Goal: Task Accomplishment & Management: Use online tool/utility

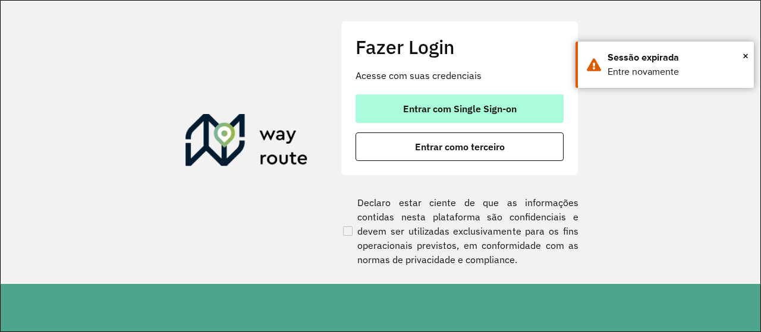
click at [435, 106] on span "Entrar com Single Sign-on" at bounding box center [459, 109] width 113 height 10
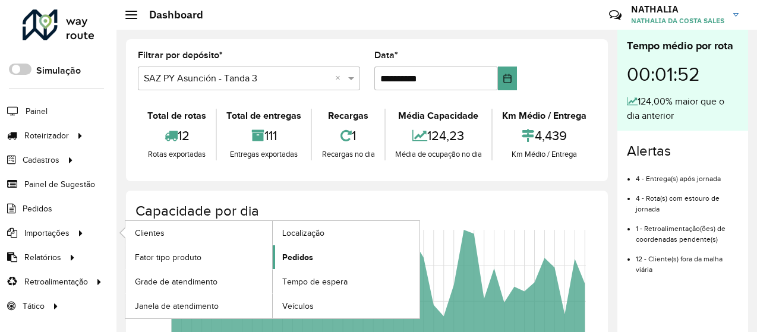
click at [281, 251] on link "Pedidos" at bounding box center [346, 257] width 147 height 24
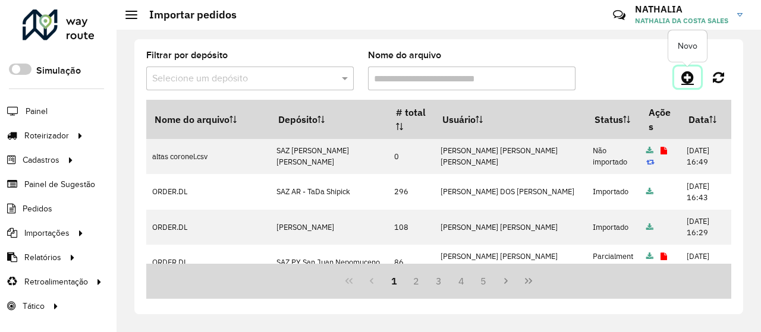
click at [694, 78] on link at bounding box center [687, 77] width 27 height 21
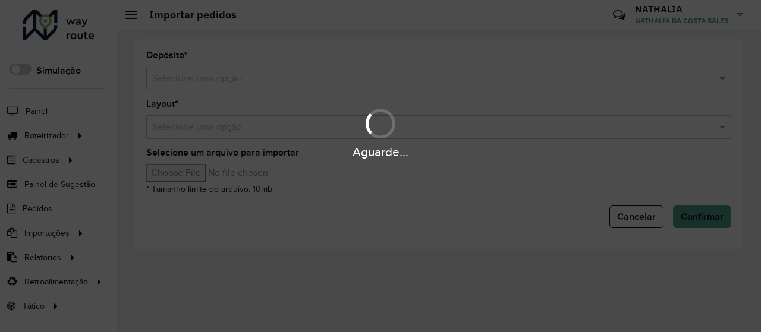
click at [637, 73] on hb-app "Aguarde... Pop-up bloqueado! Seu navegador bloqueou automáticamente a abertura …" at bounding box center [380, 166] width 761 height 332
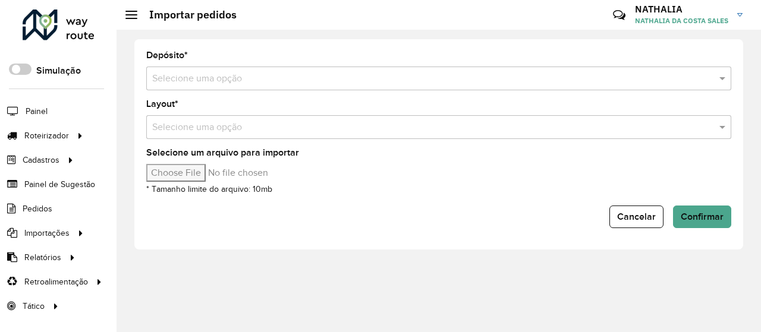
click at [637, 73] on input "text" at bounding box center [426, 79] width 549 height 14
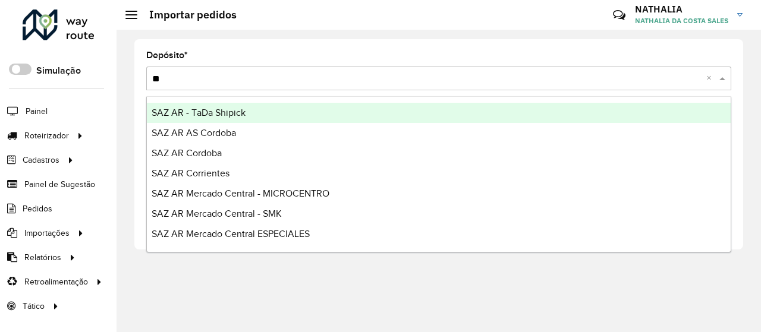
type input "***"
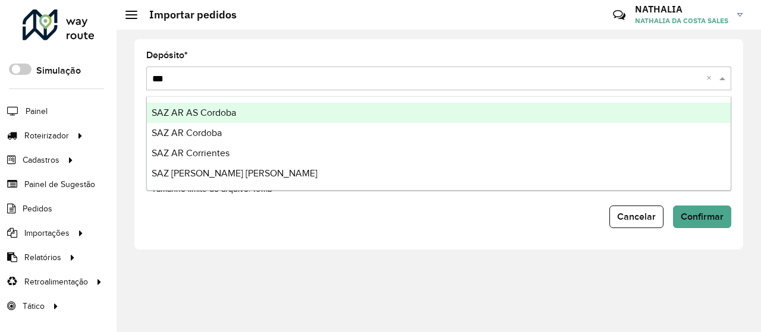
drag, startPoint x: 530, startPoint y: 137, endPoint x: 541, endPoint y: 118, distance: 22.3
click at [541, 118] on div "SAZ AR AS Cordoba SAZ AR Cordoba SAZ AR Corrientes SAZ PY Coronel Oviedo" at bounding box center [438, 143] width 583 height 81
click at [539, 118] on div "SAZ AR AS Cordoba" at bounding box center [438, 113] width 583 height 20
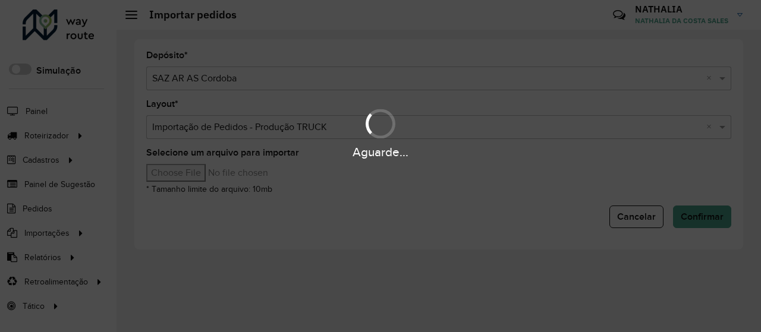
click at [222, 181] on div "Aguarde..." at bounding box center [380, 166] width 761 height 332
click at [220, 170] on input "Selecione um arquivo para importar" at bounding box center [247, 173] width 202 height 18
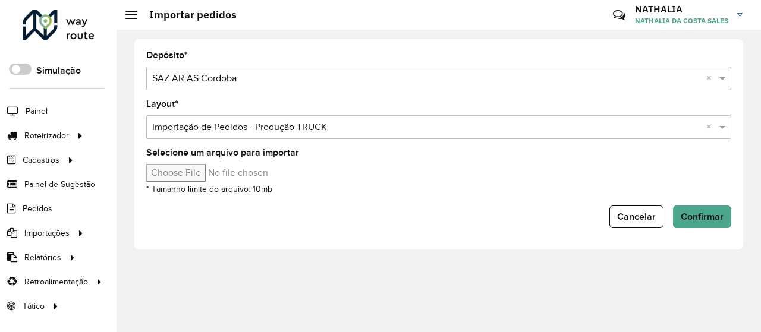
type input "**********"
click at [720, 220] on span "Confirmar" at bounding box center [701, 217] width 43 height 10
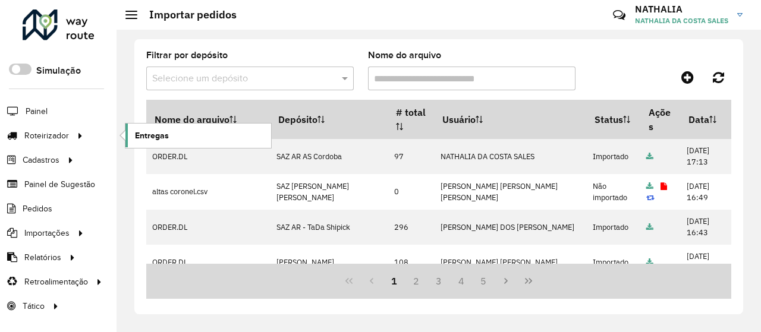
click at [144, 134] on span "Entregas" at bounding box center [152, 136] width 34 height 12
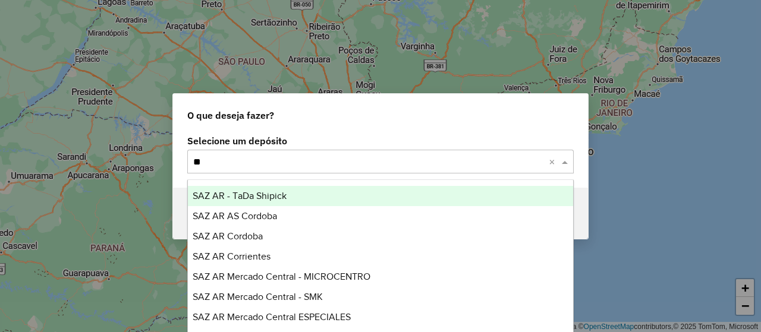
type input "***"
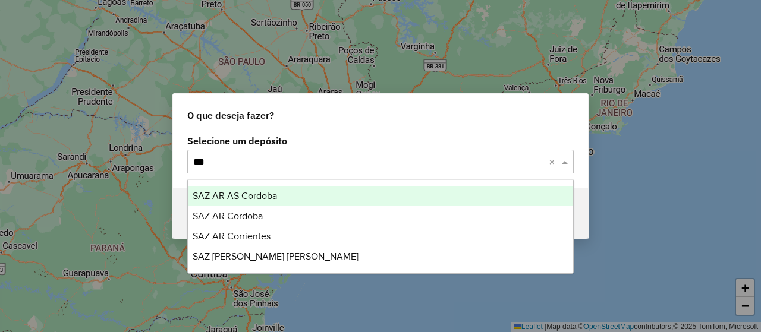
click at [322, 191] on div "SAZ AR AS Cordoba" at bounding box center [380, 196] width 384 height 20
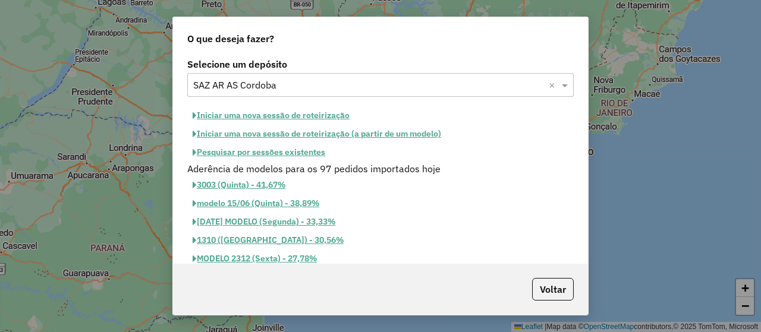
click at [341, 118] on button "Iniciar uma nova sessão de roteirização" at bounding box center [271, 115] width 168 height 18
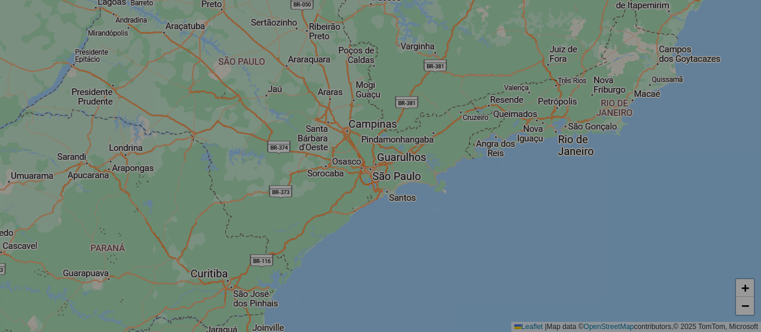
select select "*"
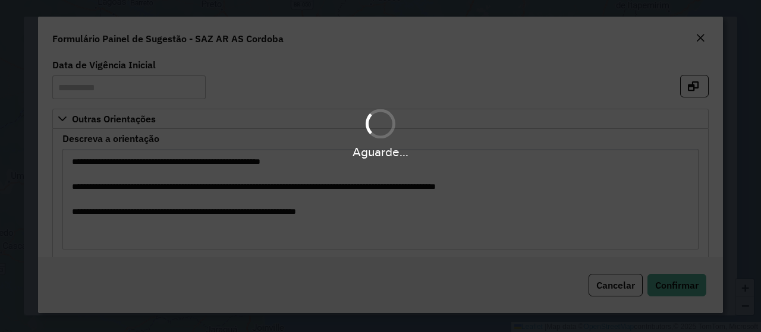
click at [681, 276] on div "Aguarde..." at bounding box center [380, 166] width 761 height 332
click at [680, 283] on div "Aguarde..." at bounding box center [380, 166] width 761 height 332
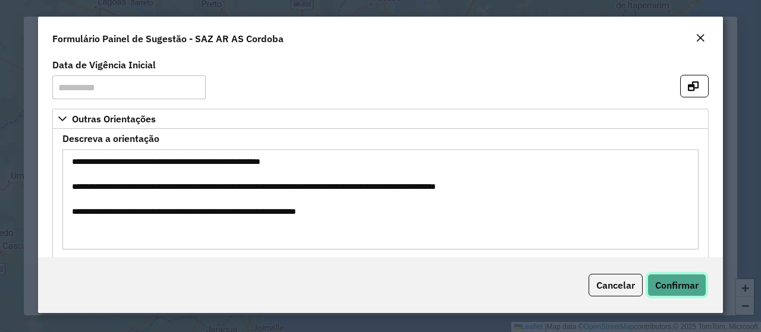
click at [680, 283] on span "Confirmar" at bounding box center [676, 285] width 43 height 12
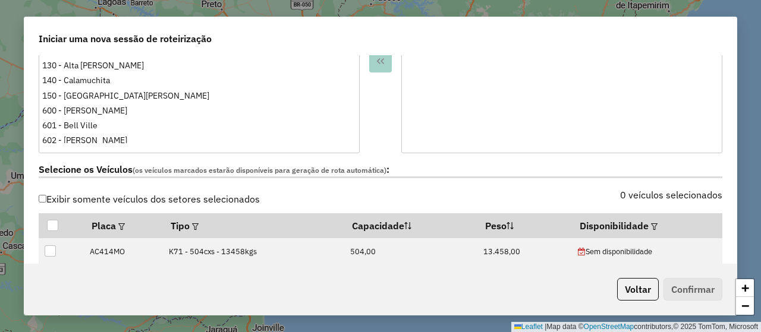
scroll to position [416, 0]
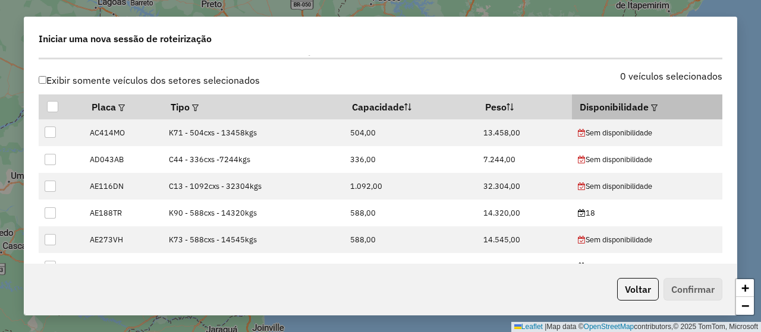
click at [651, 107] on em at bounding box center [654, 108] width 7 height 7
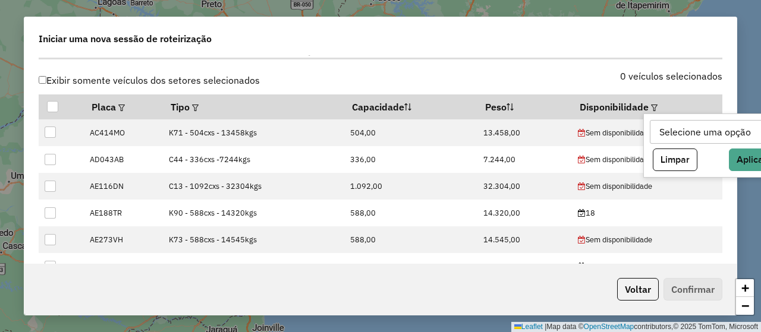
click at [655, 132] on div "Selecione uma opção" at bounding box center [705, 132] width 100 height 23
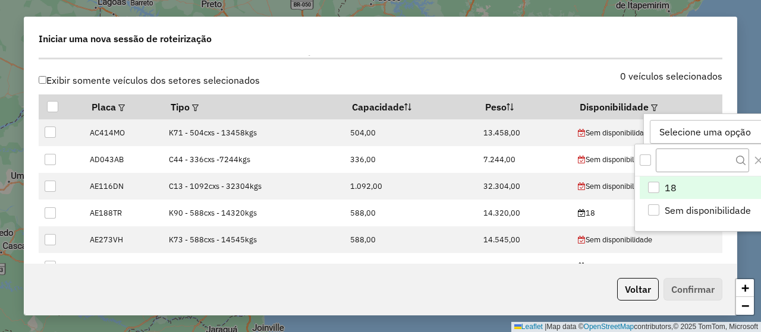
scroll to position [8, 53]
click at [679, 181] on li "18" at bounding box center [707, 187] width 137 height 23
click at [574, 79] on div "0 veículos selecionados" at bounding box center [554, 83] width 349 height 23
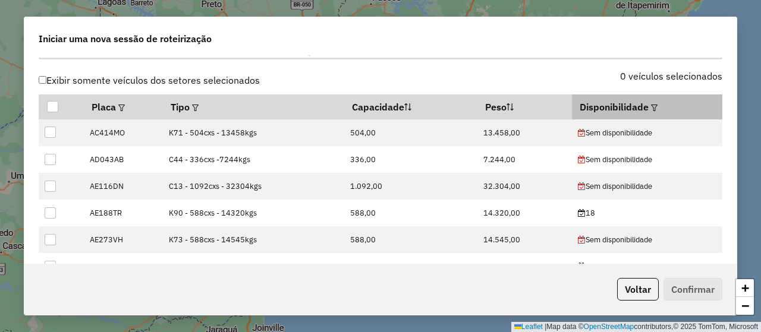
click at [651, 105] on em at bounding box center [654, 108] width 7 height 7
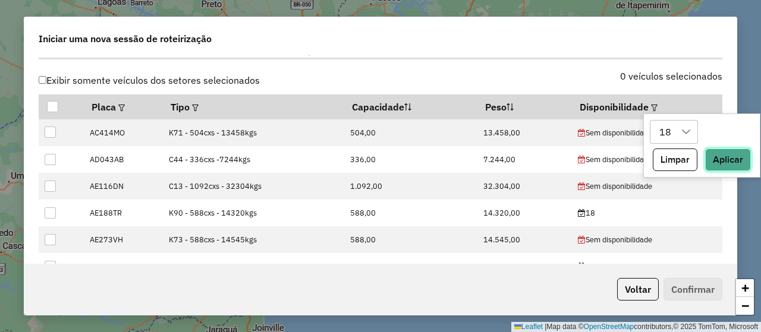
click at [716, 157] on button "Aplicar" at bounding box center [728, 160] width 46 height 23
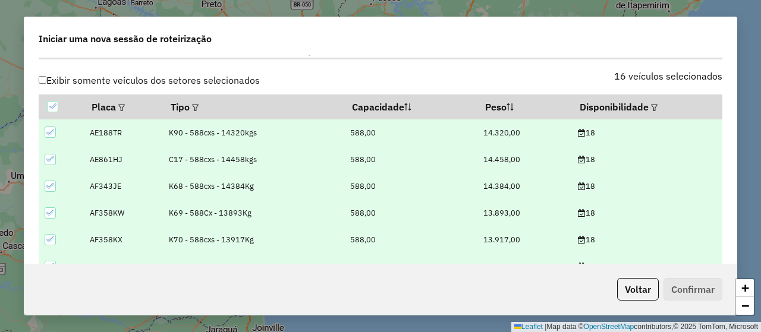
click at [557, 58] on div "Selecione os Veículos (os veículos marcados estarão disponíveis para geração de…" at bounding box center [380, 52] width 698 height 37
click at [557, 49] on div "Iniciar uma nova sessão de roteirização" at bounding box center [380, 36] width 712 height 38
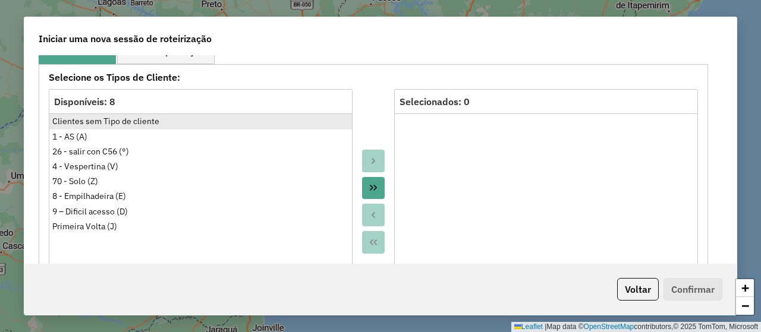
scroll to position [654, 0]
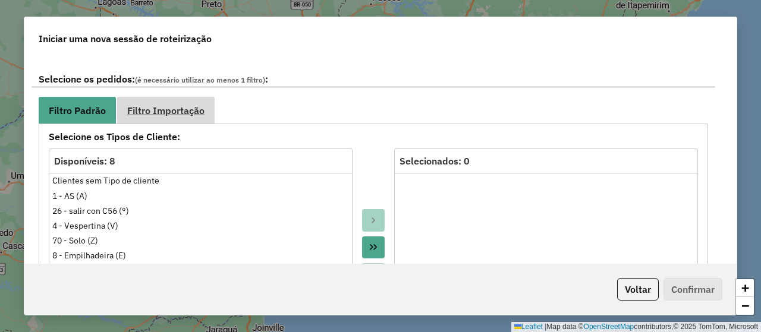
click at [189, 107] on span "Filtro Importação" at bounding box center [165, 111] width 77 height 10
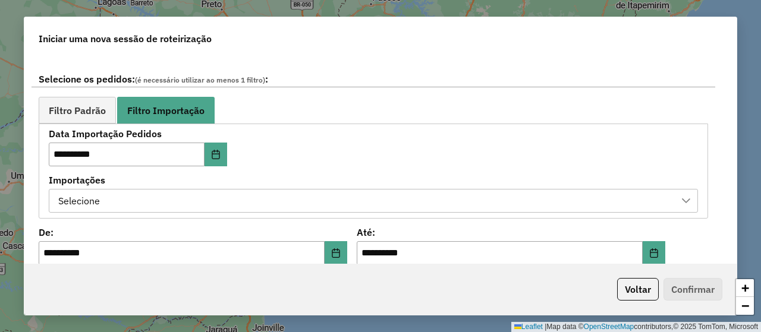
click at [256, 190] on div "Selecione" at bounding box center [364, 201] width 620 height 23
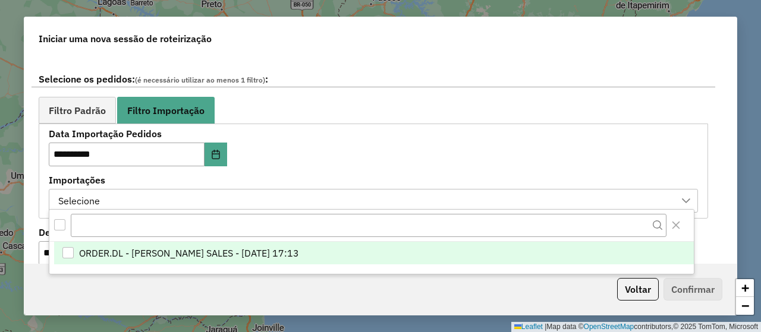
click at [266, 248] on span "ORDER.DL - NATHALIA DA COSTA SALES - 17/09/2025 17:13" at bounding box center [189, 253] width 220 height 14
click at [382, 150] on div "**********" at bounding box center [373, 171] width 649 height 83
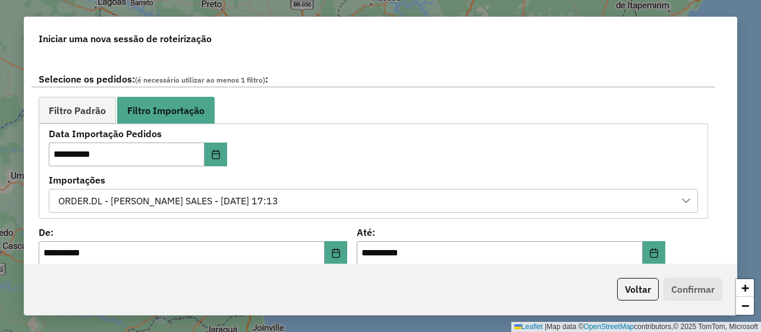
click at [421, 115] on ul "Filtro Padrão Filtro Importação" at bounding box center [373, 110] width 669 height 27
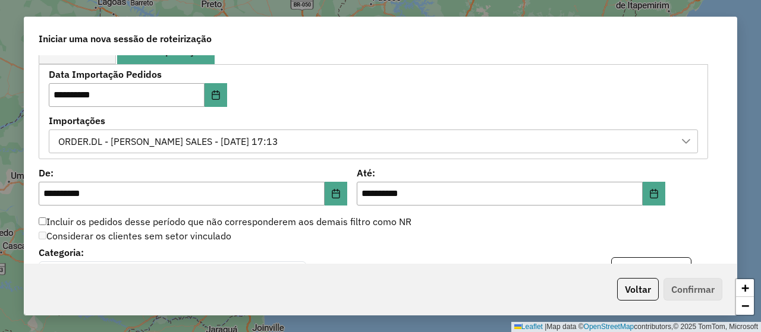
scroll to position [891, 0]
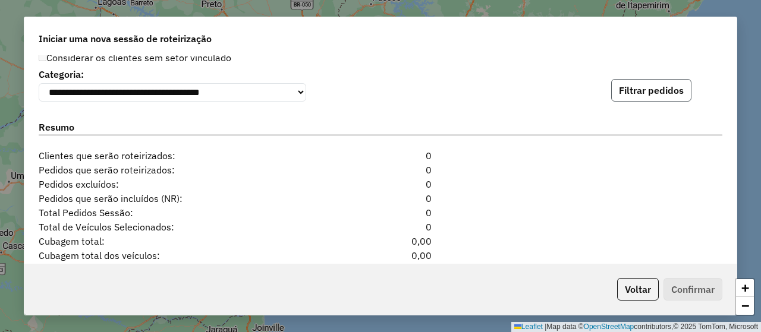
click at [655, 97] on button "Filtrar pedidos" at bounding box center [651, 90] width 80 height 23
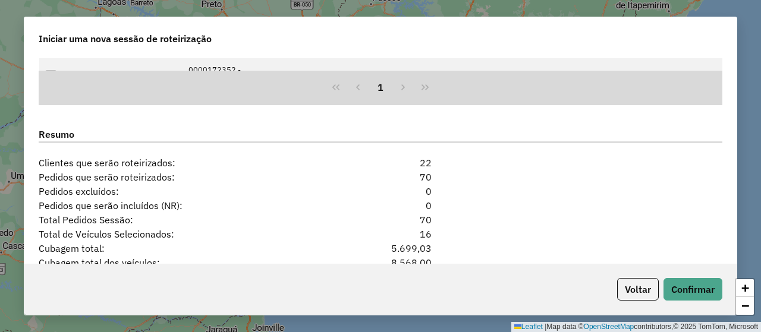
scroll to position [1241, 0]
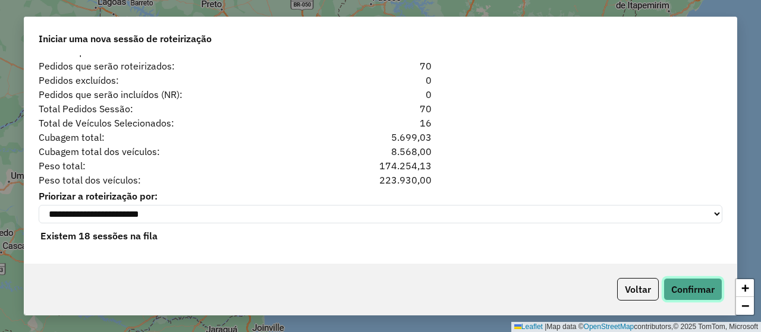
click at [689, 292] on button "Confirmar" at bounding box center [692, 289] width 59 height 23
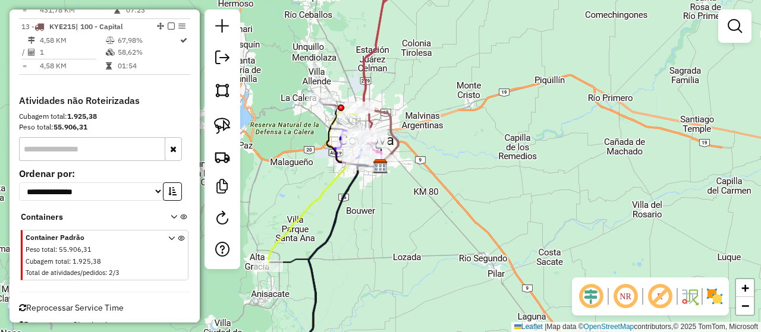
scroll to position [951, 0]
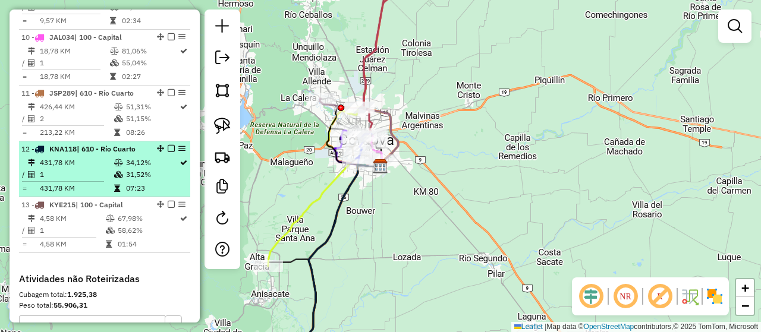
click at [133, 169] on td "31,52%" at bounding box center [151, 175] width 53 height 12
select select "**********"
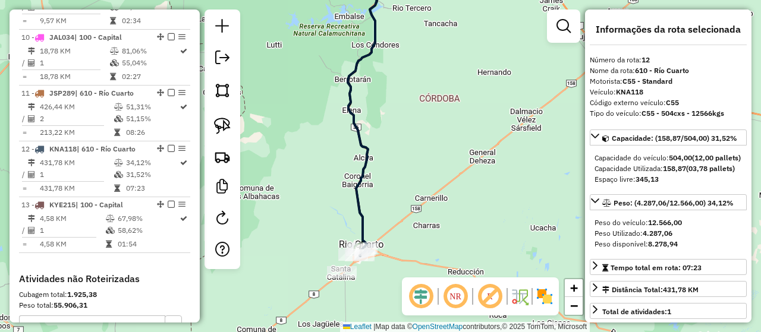
drag, startPoint x: 387, startPoint y: 248, endPoint x: 382, endPoint y: 194, distance: 53.7
click at [383, 195] on div "Janela de atendimento Grade de atendimento Capacidade Transportadoras Veículos …" at bounding box center [380, 166] width 761 height 332
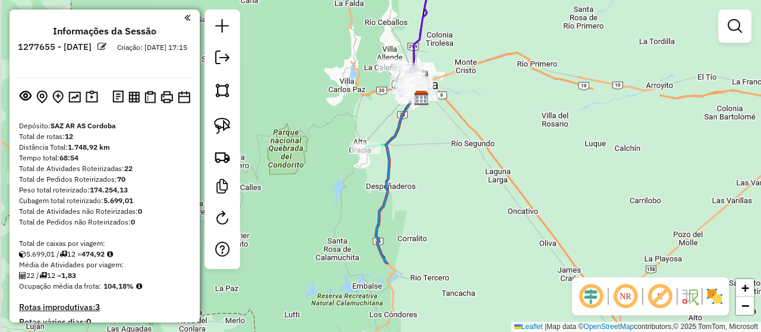
drag, startPoint x: 424, startPoint y: 262, endPoint x: 458, endPoint y: 130, distance: 136.3
click at [457, 133] on div "Janela de atendimento Grade de atendimento Capacidade Transportadoras Veículos …" at bounding box center [380, 166] width 761 height 332
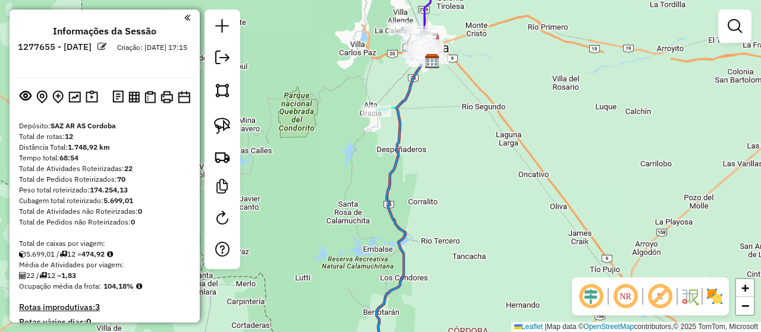
drag, startPoint x: 409, startPoint y: 261, endPoint x: 407, endPoint y: 112, distance: 149.1
click at [407, 112] on icon at bounding box center [404, 209] width 57 height 300
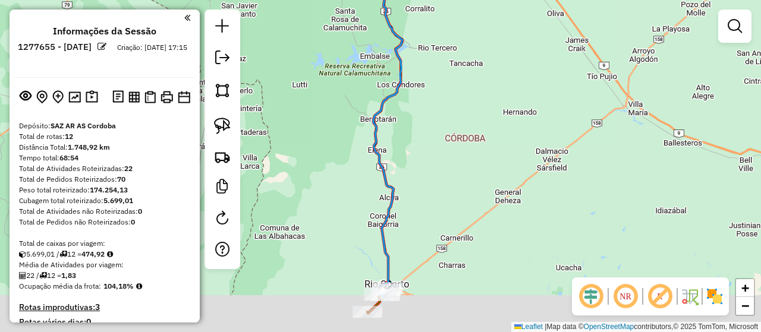
drag, startPoint x: 417, startPoint y: 262, endPoint x: 404, endPoint y: 137, distance: 126.0
click at [404, 137] on div "Janela de atendimento Grade de atendimento Capacidade Transportadoras Veículos …" at bounding box center [380, 166] width 761 height 332
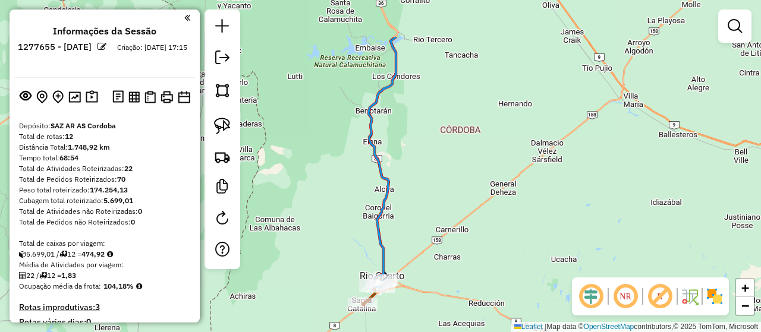
drag, startPoint x: 555, startPoint y: 129, endPoint x: 556, endPoint y: 317, distance: 187.8
click at [556, 317] on div "Janela de atendimento Grade de atendimento Capacidade Transportadoras Veículos …" at bounding box center [380, 166] width 761 height 332
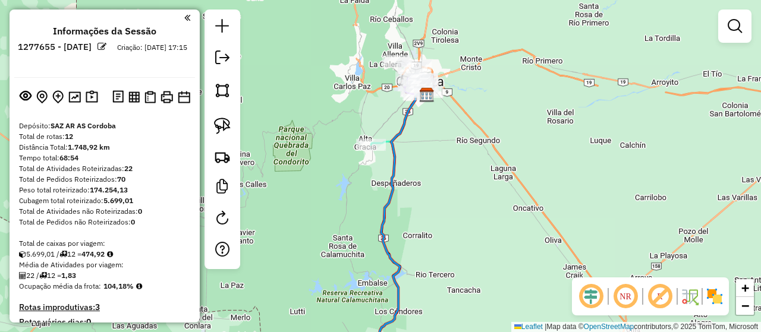
drag, startPoint x: 484, startPoint y: 192, endPoint x: 485, endPoint y: 244, distance: 51.7
click at [485, 244] on div "Janela de atendimento Grade de atendimento Capacidade Transportadoras Veículos …" at bounding box center [380, 166] width 761 height 332
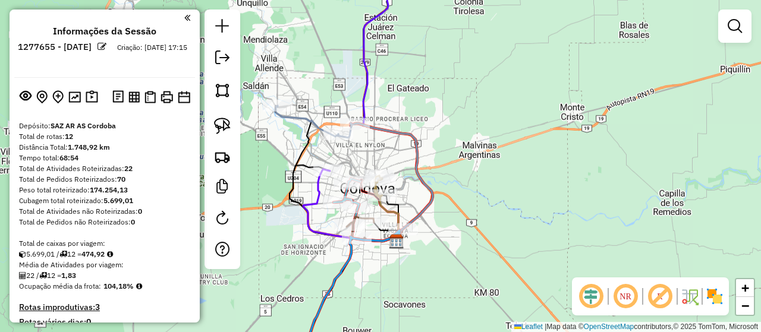
drag, startPoint x: 352, startPoint y: 142, endPoint x: 380, endPoint y: 153, distance: 30.1
click at [380, 153] on div "Janela de atendimento Grade de atendimento Capacidade Transportadoras Veículos …" at bounding box center [380, 166] width 761 height 332
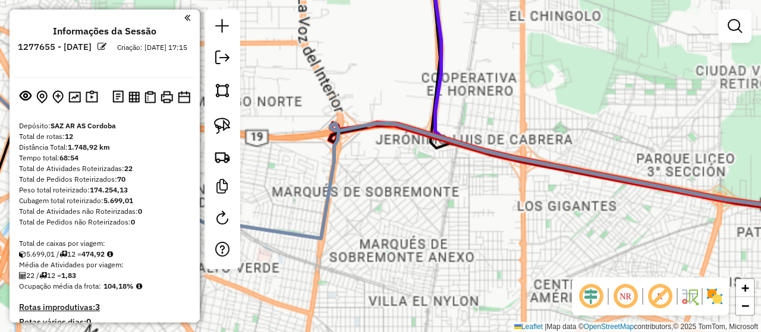
select select "**********"
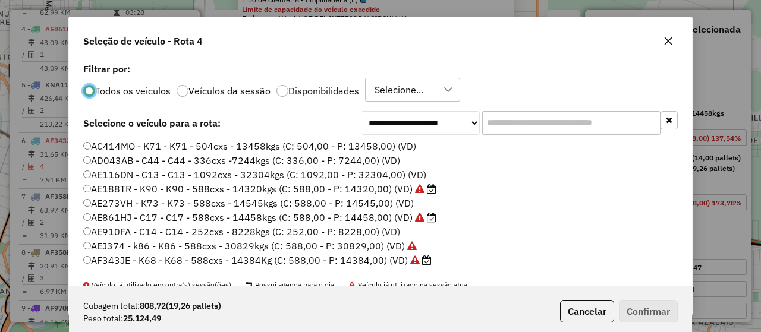
scroll to position [7, 4]
click at [515, 127] on input "text" at bounding box center [571, 123] width 178 height 24
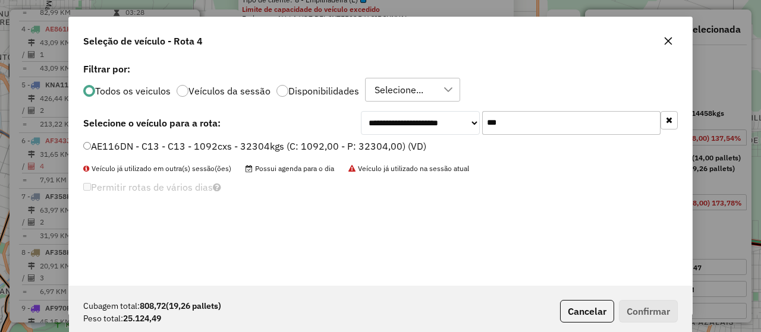
type input "***"
click at [381, 142] on label "AE116DN - C13 - C13 - 1092cxs - 32304kgs (C: 1092,00 - P: 32304,00) (VD)" at bounding box center [254, 146] width 343 height 14
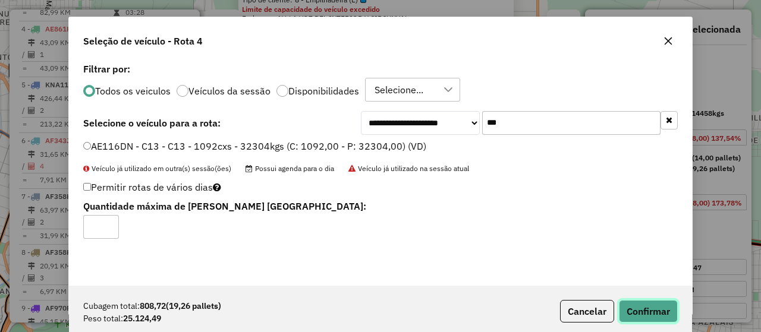
click at [663, 305] on button "Confirmar" at bounding box center [648, 311] width 59 height 23
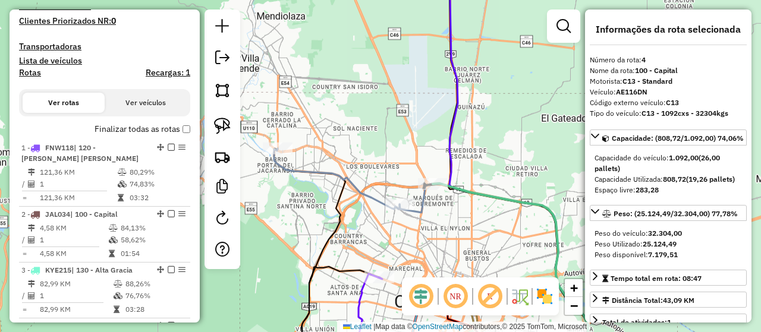
scroll to position [257, 0]
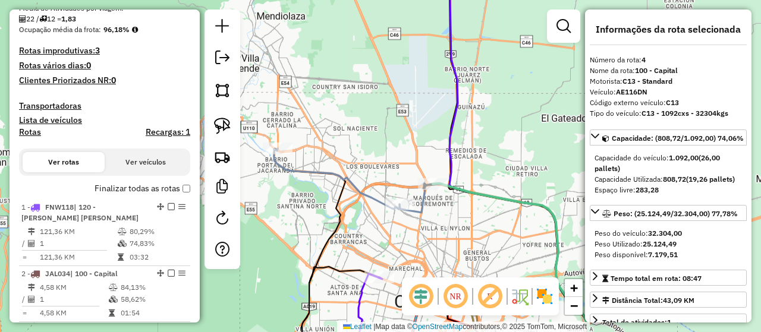
click at [34, 134] on h4 "Rotas" at bounding box center [30, 132] width 22 height 10
select select "*"
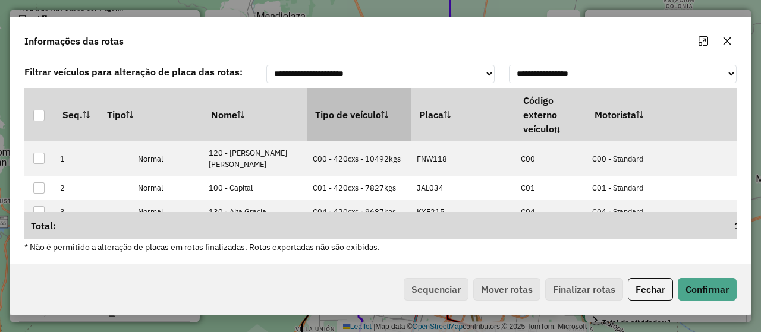
click at [364, 116] on th "Tipo de veículo" at bounding box center [359, 114] width 104 height 53
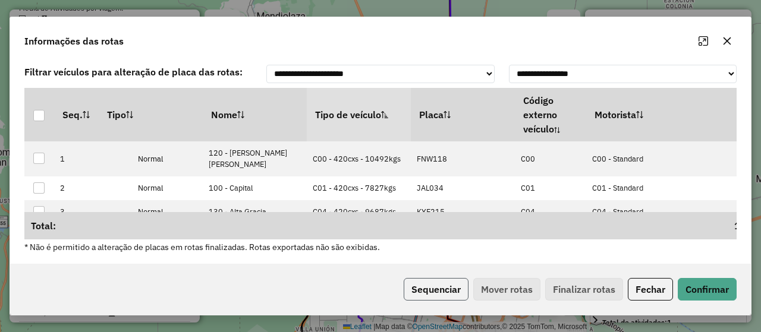
click at [411, 294] on button "Sequenciar" at bounding box center [435, 289] width 65 height 23
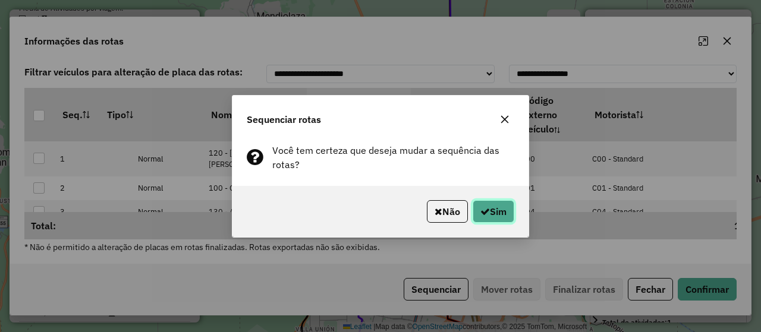
click at [504, 207] on button "Sim" at bounding box center [493, 211] width 42 height 23
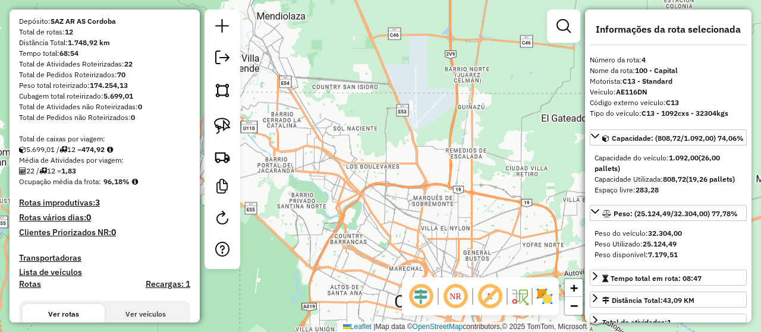
scroll to position [0, 0]
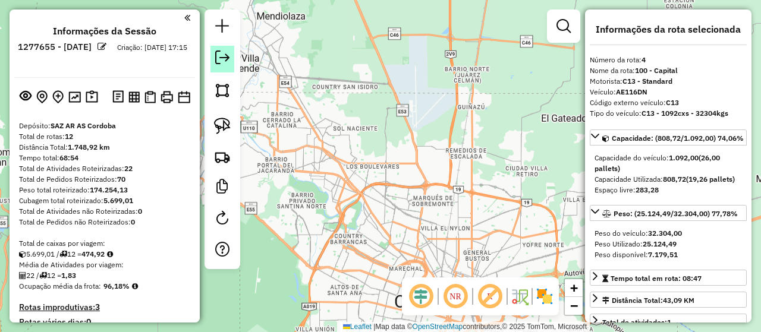
click at [222, 48] on link at bounding box center [222, 59] width 24 height 27
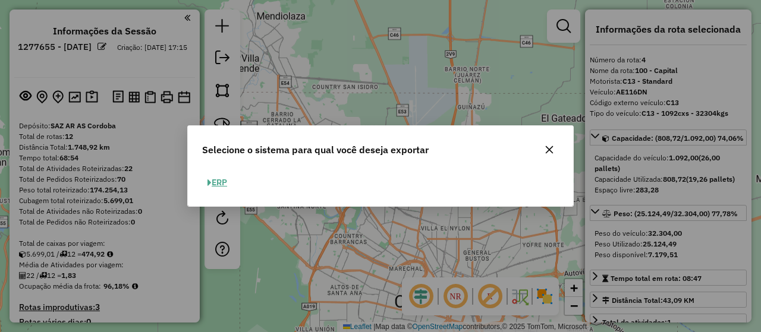
click at [227, 185] on button "ERP" at bounding box center [217, 182] width 30 height 18
select select "*********"
select select "**"
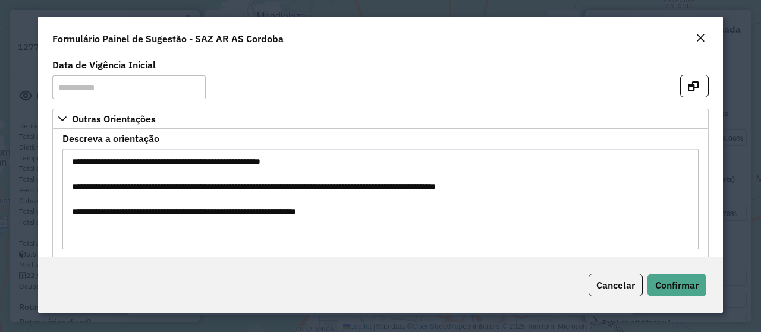
click at [699, 37] on em "Close" at bounding box center [700, 38] width 10 height 10
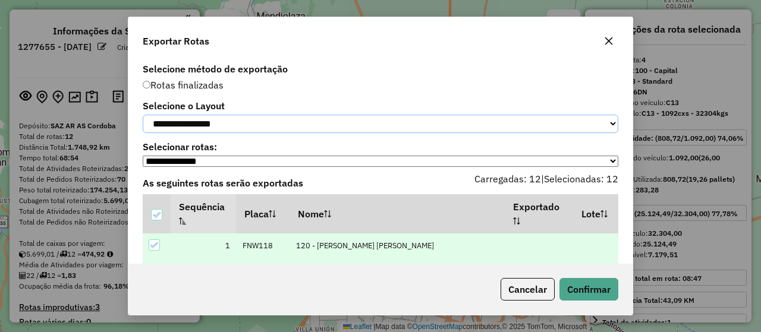
click at [295, 122] on select "**********" at bounding box center [380, 124] width 475 height 18
click at [586, 296] on button "Confirmar" at bounding box center [588, 289] width 59 height 23
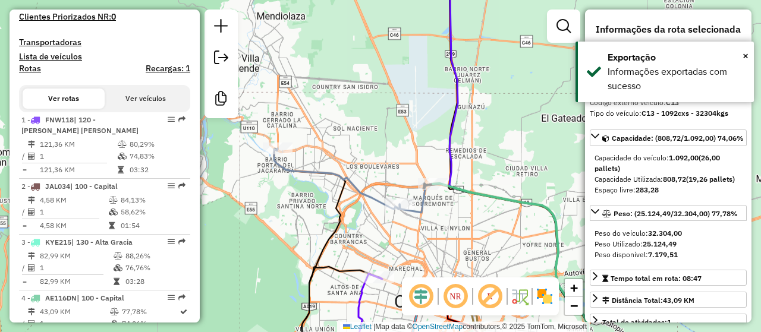
scroll to position [621, 0]
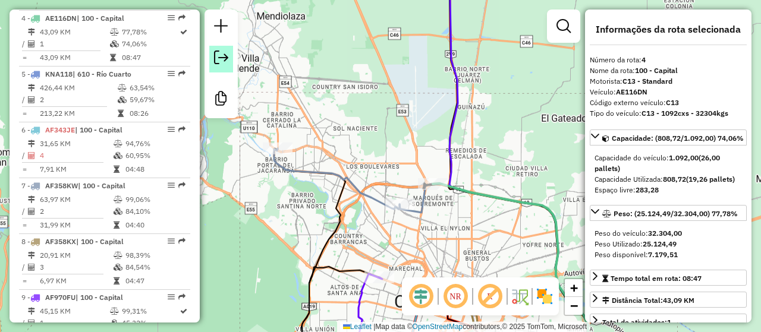
click at [219, 58] on em at bounding box center [221, 58] width 14 height 14
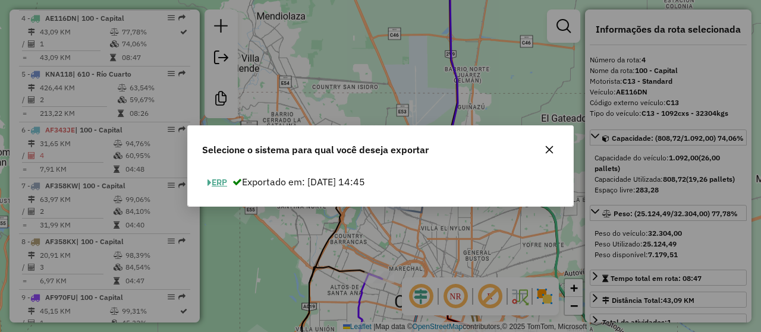
click at [228, 178] on button "ERP" at bounding box center [217, 182] width 30 height 18
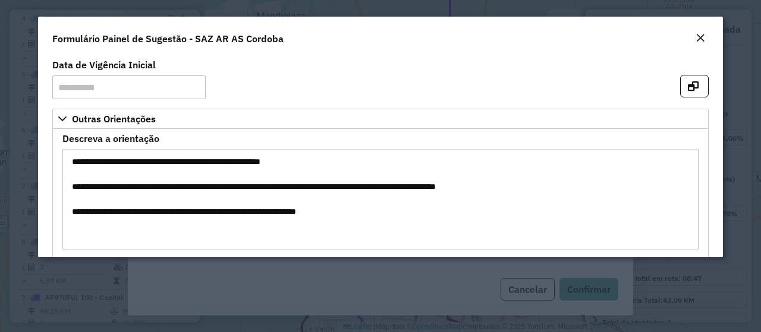
click at [692, 37] on div "Formulário Painel de Sugestão - SAZ AR AS Cordoba" at bounding box center [380, 36] width 684 height 39
click at [696, 35] on button "Close" at bounding box center [700, 38] width 17 height 15
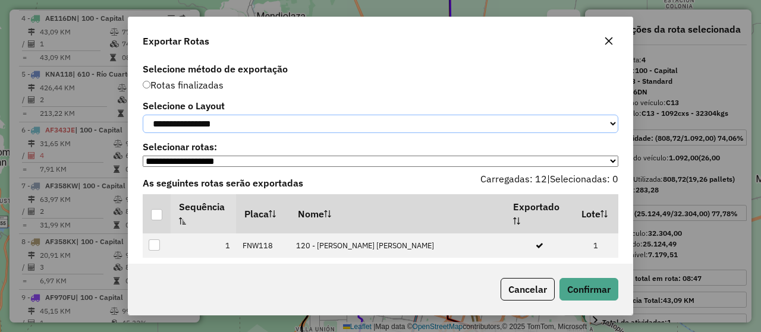
click at [219, 130] on select "**********" at bounding box center [380, 124] width 475 height 18
select select "*********"
click at [143, 115] on select "**********" at bounding box center [380, 124] width 475 height 18
click at [157, 219] on div at bounding box center [156, 214] width 11 height 11
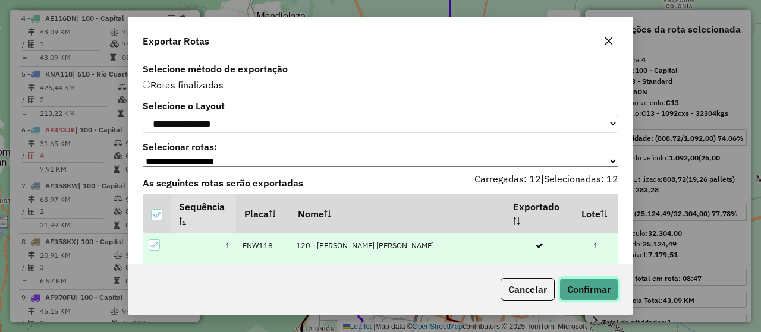
click at [607, 291] on button "Confirmar" at bounding box center [588, 289] width 59 height 23
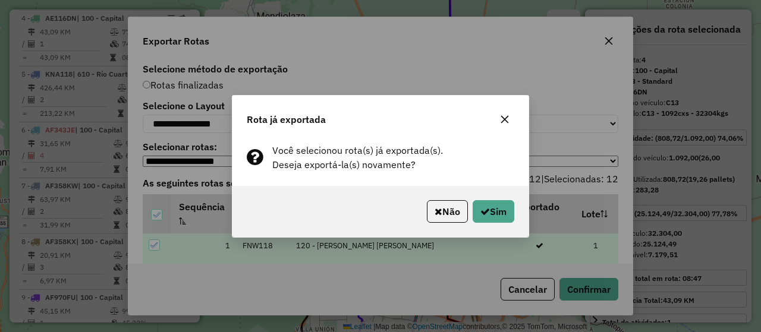
click at [522, 216] on div "Não Sim" at bounding box center [380, 211] width 296 height 51
click at [505, 213] on button "Sim" at bounding box center [493, 211] width 42 height 23
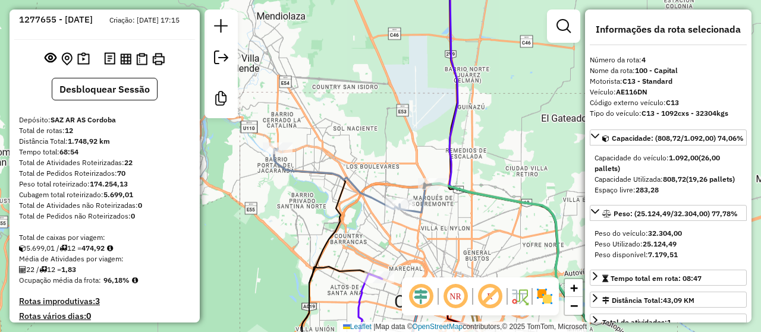
scroll to position [0, 0]
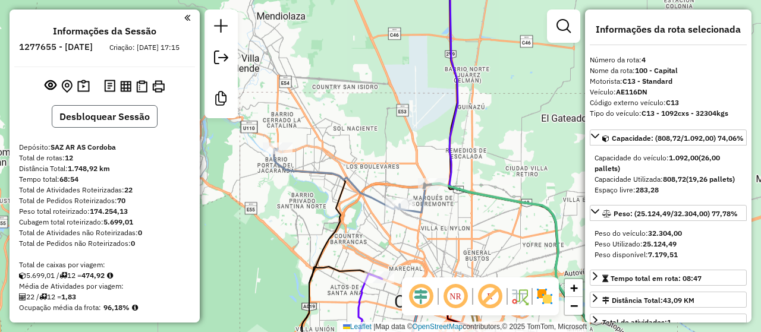
click at [117, 128] on button "Desbloquear Sessão" at bounding box center [105, 116] width 106 height 23
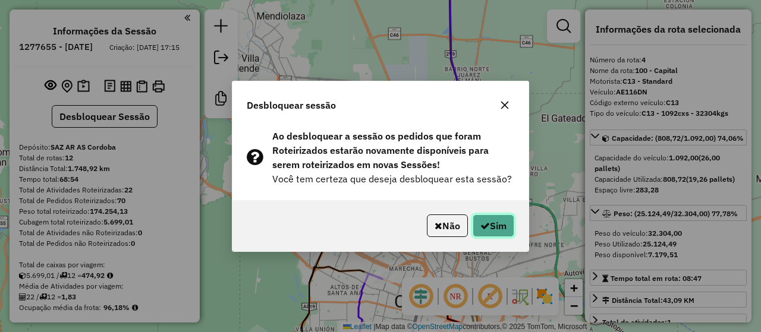
click at [488, 221] on button "Sim" at bounding box center [493, 225] width 42 height 23
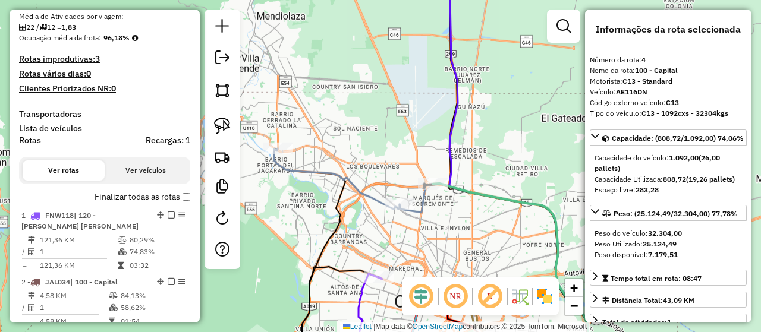
scroll to position [621, 0]
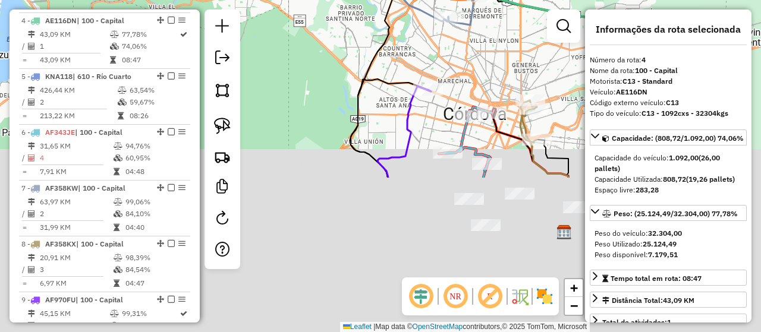
drag, startPoint x: 450, startPoint y: 257, endPoint x: 507, endPoint y: 41, distance: 223.1
click at [508, 36] on div "Janela de atendimento Grade de atendimento Capacidade Transportadoras Veículos …" at bounding box center [380, 166] width 761 height 332
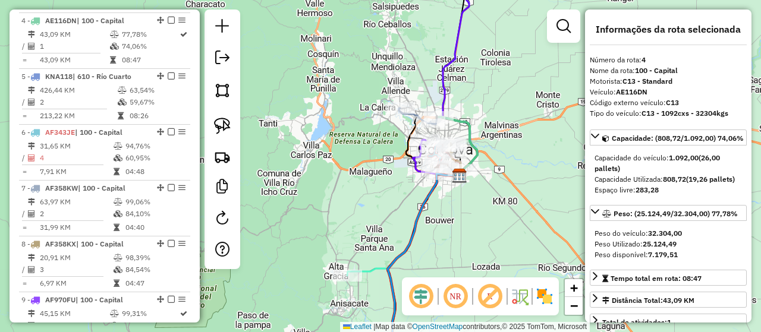
drag, startPoint x: 433, startPoint y: 252, endPoint x: 440, endPoint y: 46, distance: 206.3
click at [441, 47] on div "Janela de atendimento Grade de atendimento Capacidade Transportadoras Veículos …" at bounding box center [380, 166] width 761 height 332
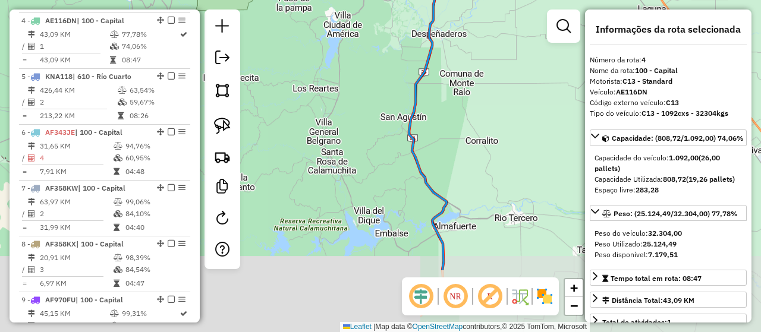
drag, startPoint x: 478, startPoint y: 137, endPoint x: 504, endPoint y: 54, distance: 87.0
click at [514, 43] on div "Janela de atendimento Grade de atendimento Capacidade Transportadoras Veículos …" at bounding box center [380, 166] width 761 height 332
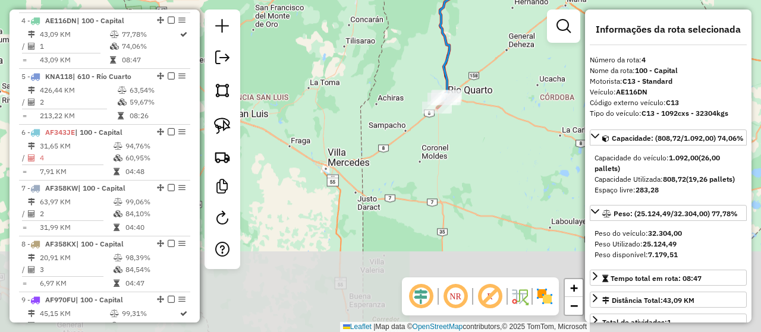
drag, startPoint x: 488, startPoint y: 210, endPoint x: 479, endPoint y: 37, distance: 172.5
click at [479, 37] on div "Janela de atendimento Grade de atendimento Capacidade Transportadoras Veículos …" at bounding box center [380, 166] width 761 height 332
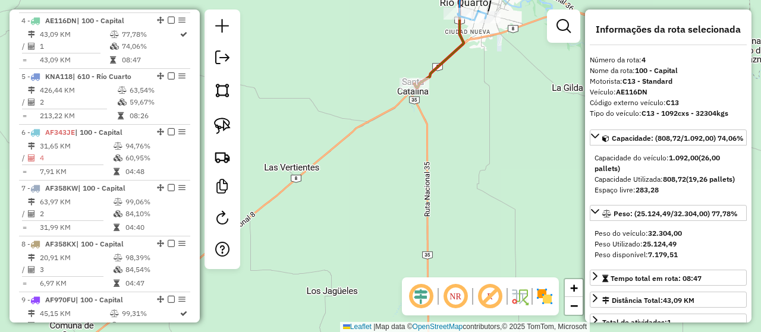
click at [441, 65] on icon at bounding box center [452, 27] width 77 height 121
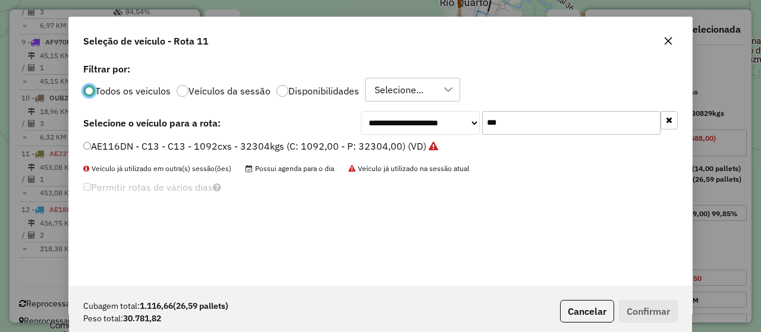
scroll to position [7, 4]
click at [535, 121] on input "***" at bounding box center [571, 123] width 178 height 24
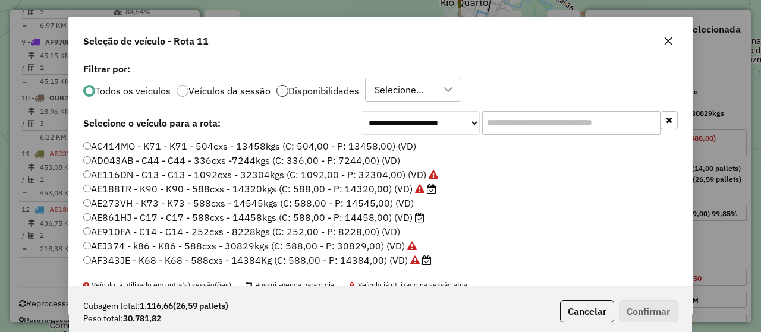
click at [283, 85] on div at bounding box center [282, 91] width 12 height 12
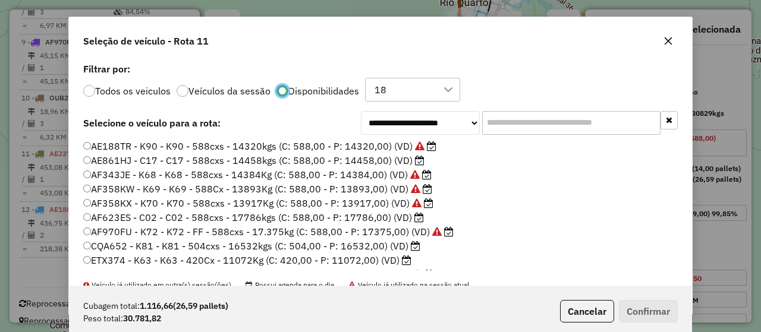
click at [339, 159] on label "AE861HJ - C17 - C17 - 588cxs - 14458kgs (C: 588,00 - P: 14458,00) (VD)" at bounding box center [253, 160] width 341 height 14
click at [631, 311] on button "Confirmar" at bounding box center [648, 311] width 59 height 23
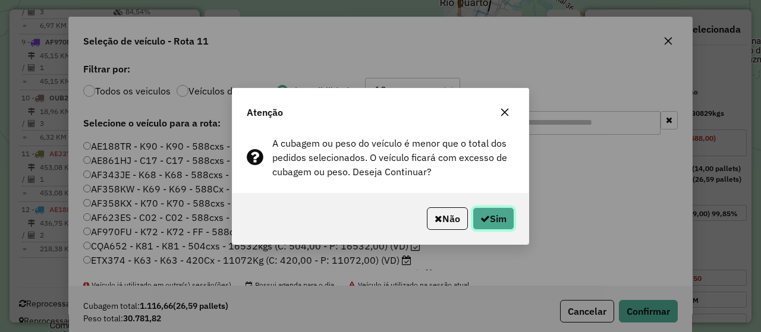
click at [497, 220] on button "Sim" at bounding box center [493, 218] width 42 height 23
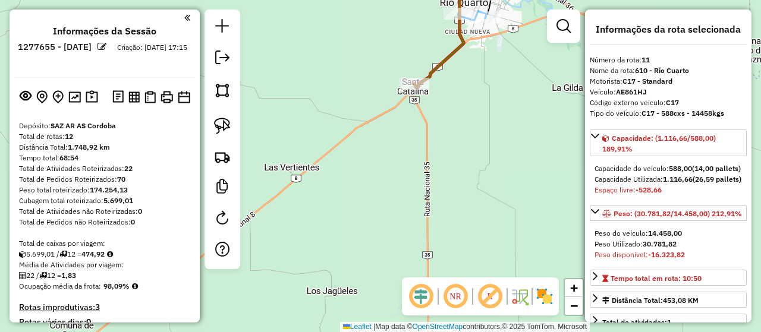
scroll to position [238, 0]
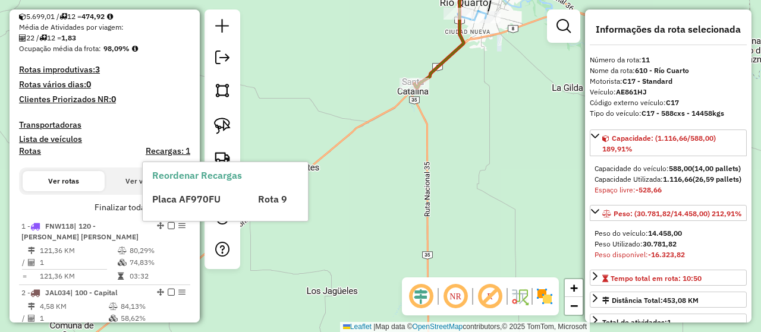
click at [183, 209] on div "Reordenar Recargas Placa AF970FU Rota 9" at bounding box center [225, 191] width 165 height 58
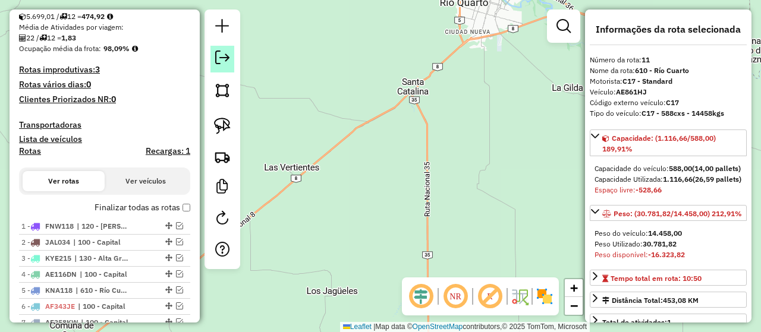
click at [222, 68] on link at bounding box center [222, 59] width 24 height 27
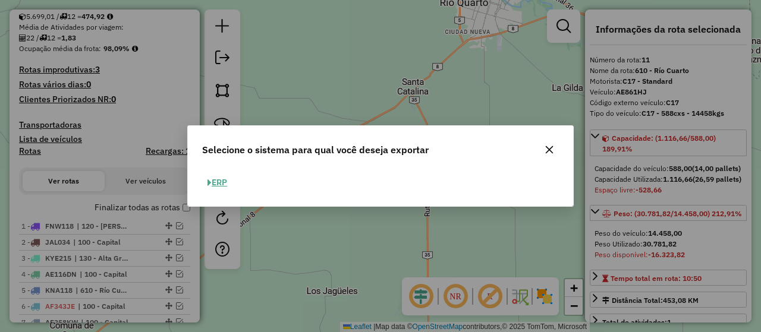
click at [209, 184] on span "button" at bounding box center [209, 183] width 4 height 8
select select "*********"
select select "**"
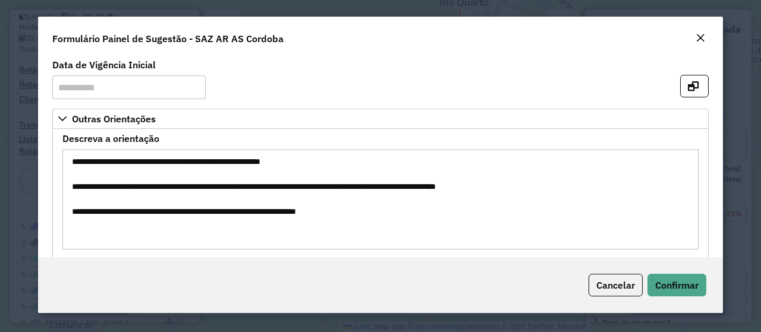
click at [702, 37] on em "Close" at bounding box center [700, 38] width 10 height 10
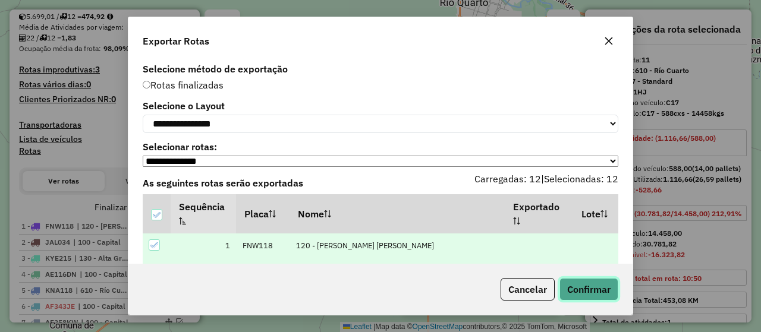
click at [592, 285] on button "Confirmar" at bounding box center [588, 289] width 59 height 23
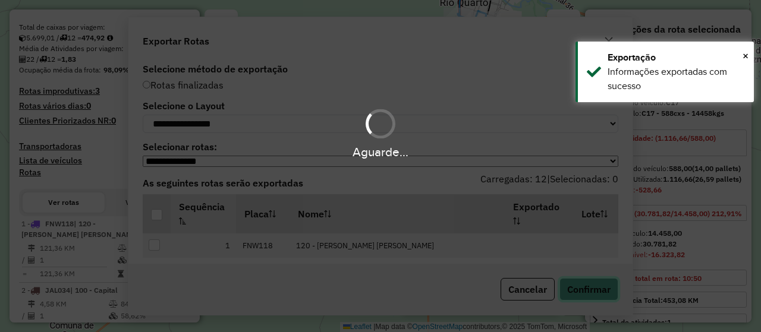
scroll to position [269, 0]
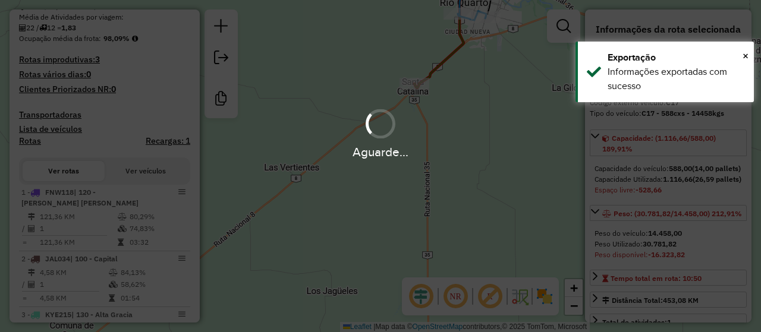
click at [226, 60] on div "Aguarde..." at bounding box center [380, 166] width 761 height 332
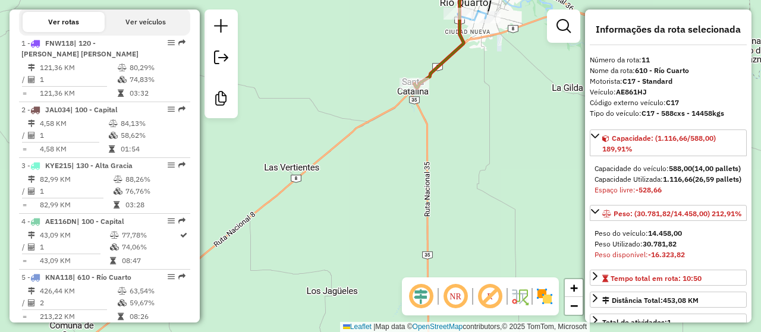
scroll to position [829, 0]
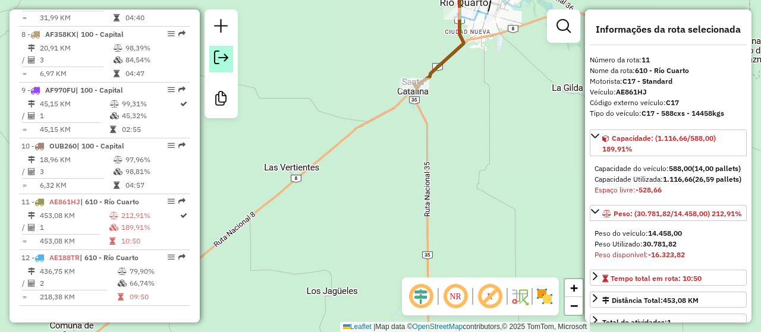
click at [226, 60] on em at bounding box center [221, 58] width 14 height 14
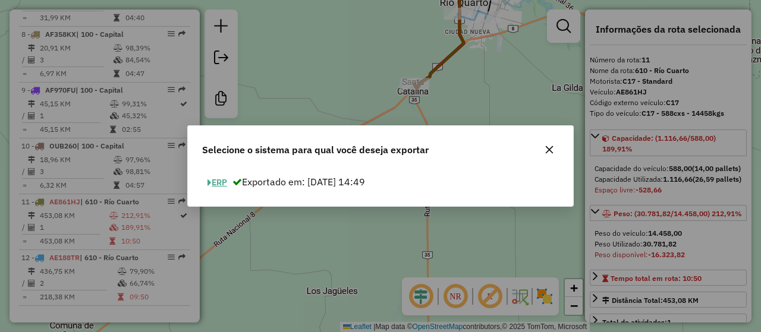
click at [217, 185] on button "ERP" at bounding box center [217, 182] width 30 height 18
select select "*********"
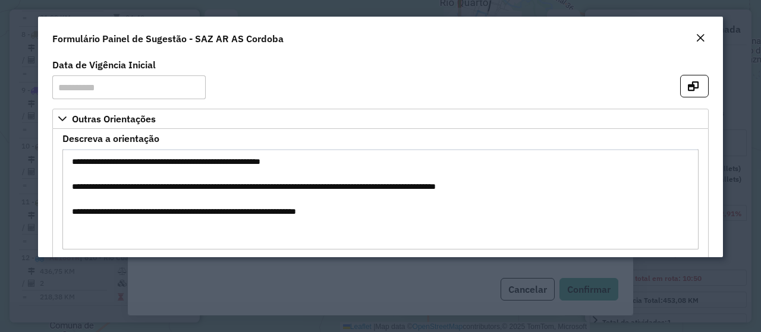
click at [701, 33] on em "Close" at bounding box center [700, 38] width 10 height 10
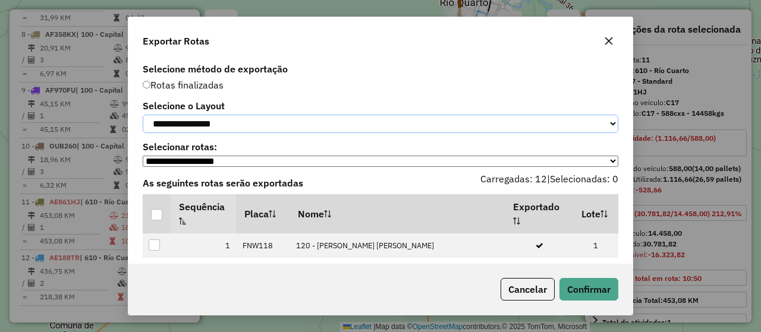
click at [266, 122] on select "**********" at bounding box center [380, 124] width 475 height 18
click at [143, 115] on select "**********" at bounding box center [380, 124] width 475 height 18
click at [158, 213] on th at bounding box center [157, 213] width 28 height 39
click at [159, 220] on div at bounding box center [156, 214] width 11 height 11
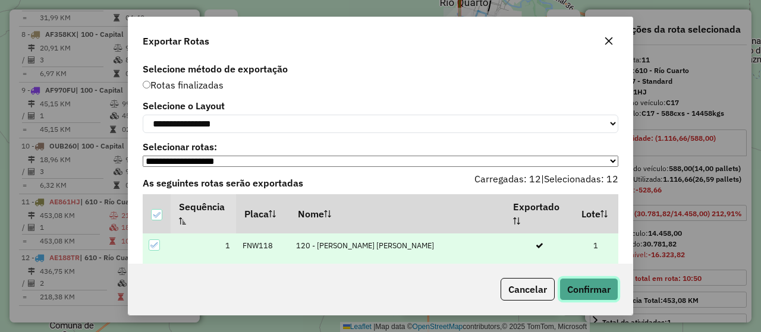
click at [589, 283] on button "Confirmar" at bounding box center [588, 289] width 59 height 23
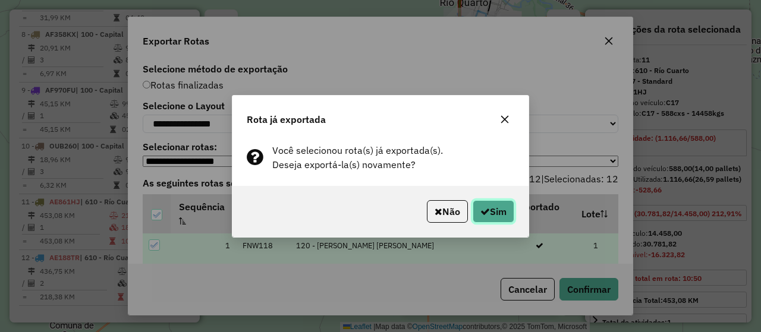
click at [497, 217] on button "Sim" at bounding box center [493, 211] width 42 height 23
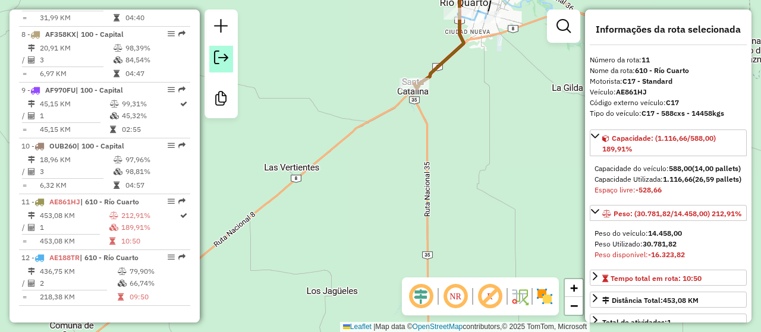
click at [222, 55] on em at bounding box center [221, 58] width 14 height 14
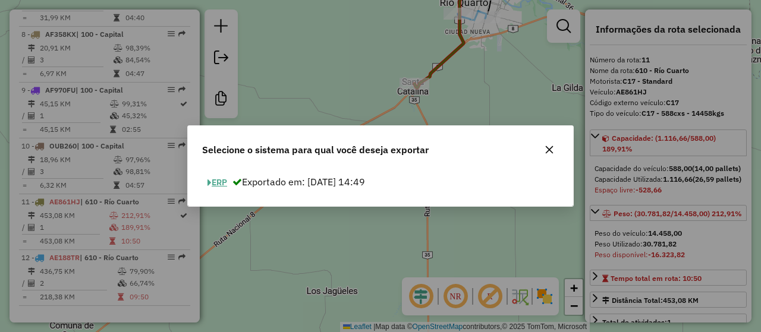
click at [223, 186] on button "ERP" at bounding box center [217, 182] width 30 height 18
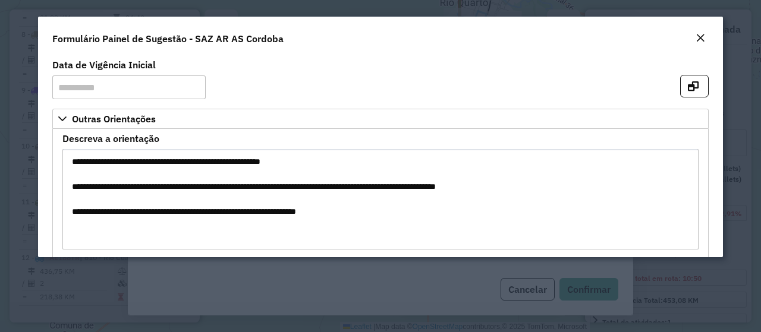
click at [701, 38] on em "Close" at bounding box center [700, 38] width 10 height 10
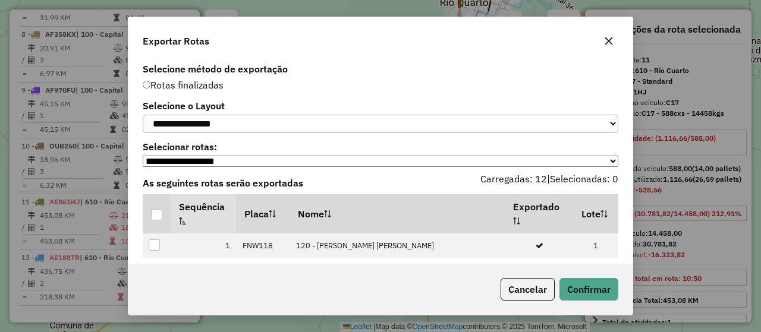
click at [343, 122] on select "**********" at bounding box center [380, 124] width 475 height 18
select select "*********"
click at [143, 115] on select "**********" at bounding box center [380, 124] width 475 height 18
click at [156, 220] on div at bounding box center [156, 214] width 11 height 11
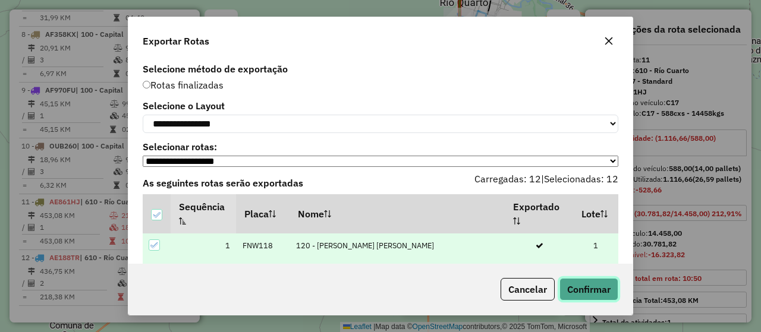
click at [574, 295] on button "Confirmar" at bounding box center [588, 289] width 59 height 23
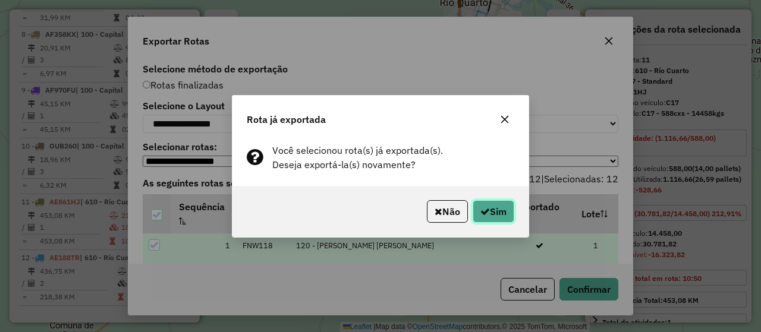
click at [502, 207] on button "Sim" at bounding box center [493, 211] width 42 height 23
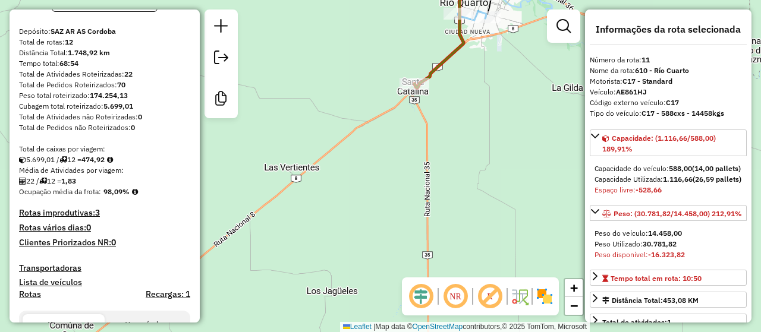
scroll to position [0, 0]
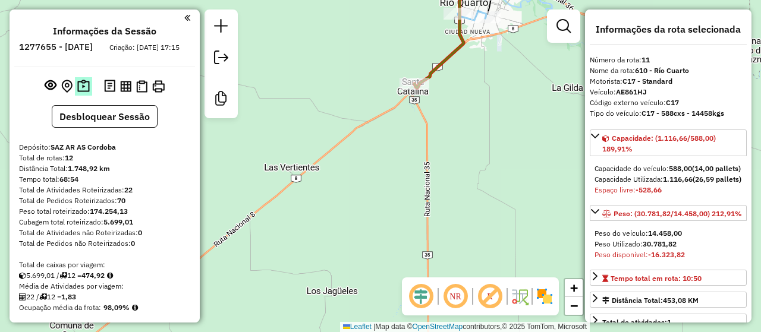
click at [83, 93] on img at bounding box center [83, 87] width 12 height 14
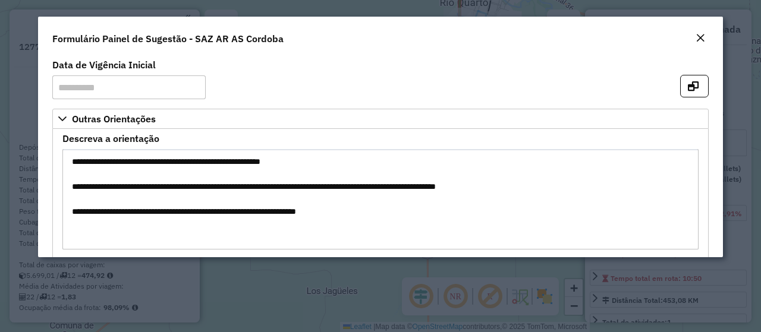
click at [696, 37] on em "Close" at bounding box center [700, 38] width 10 height 10
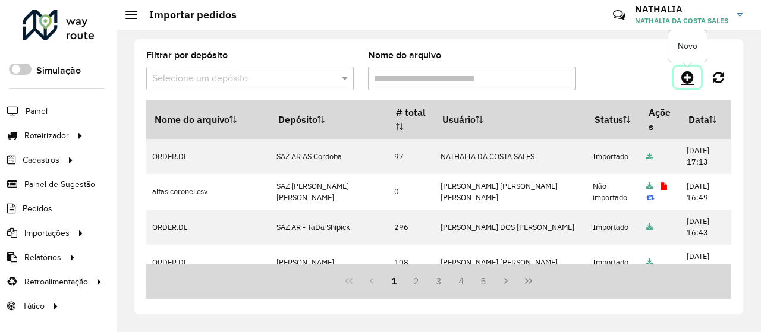
click at [682, 71] on icon at bounding box center [687, 77] width 12 height 14
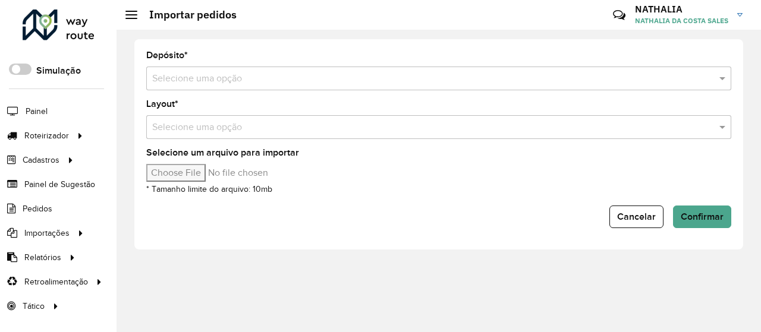
click at [549, 77] on hb-app "Aguarde... Pop-up bloqueado! Seu navegador bloqueou automáticamente a abertura …" at bounding box center [380, 166] width 761 height 332
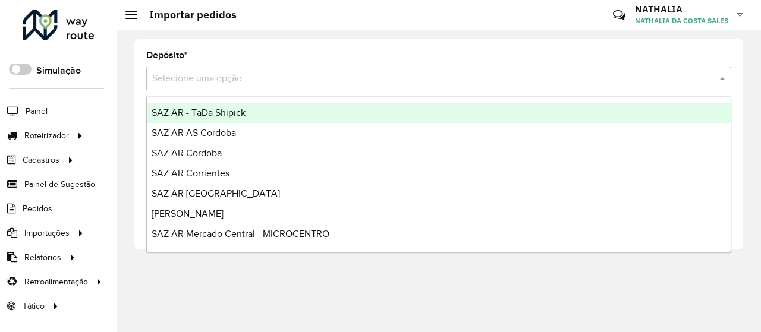
click at [549, 77] on input "text" at bounding box center [426, 79] width 549 height 14
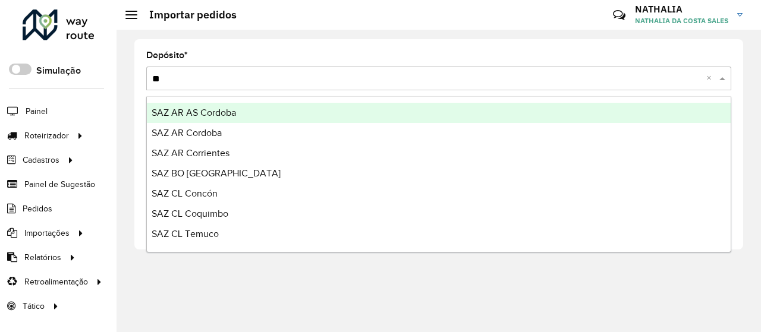
type input "***"
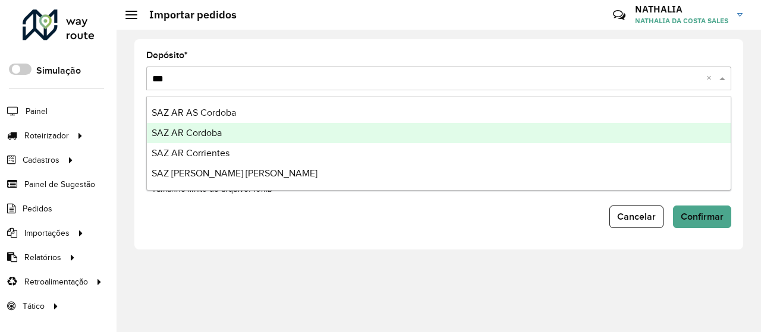
click at [472, 133] on div "SAZ AR Cordoba" at bounding box center [438, 133] width 583 height 20
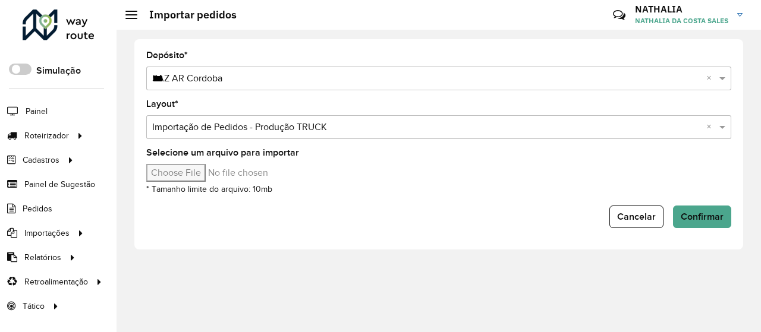
click at [212, 175] on input "Selecione um arquivo para importar" at bounding box center [247, 173] width 202 height 18
type input "**********"
click at [709, 220] on span "Confirmar" at bounding box center [701, 217] width 43 height 10
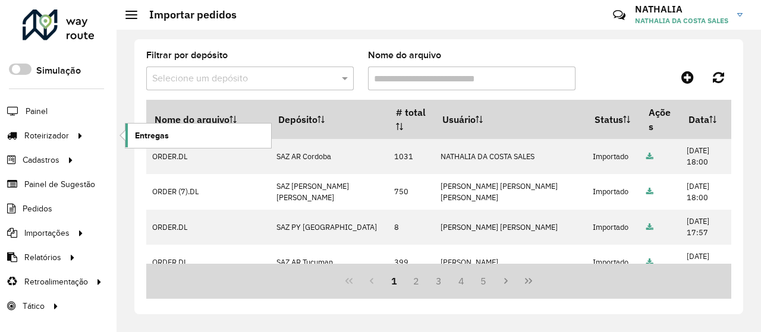
click at [194, 134] on link "Entregas" at bounding box center [198, 136] width 146 height 24
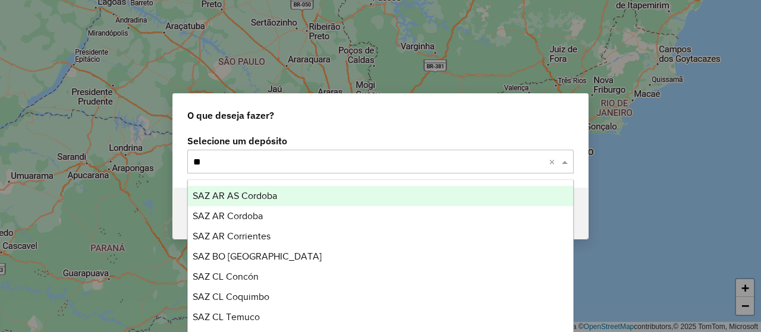
type input "***"
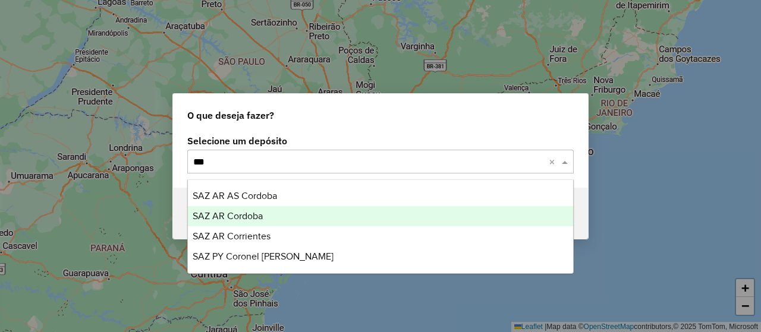
click at [272, 216] on div "SAZ AR Cordoba" at bounding box center [380, 216] width 384 height 20
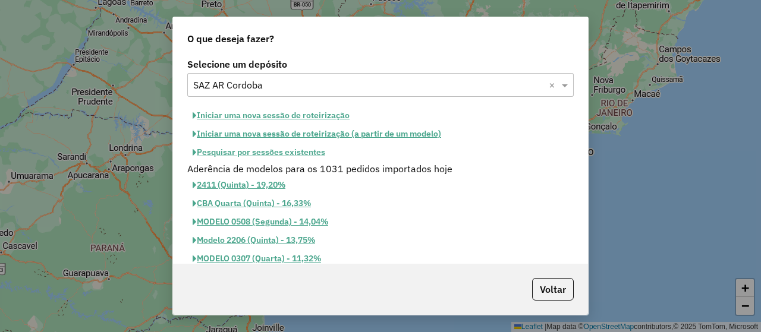
click at [288, 113] on button "Iniciar uma nova sessão de roteirização" at bounding box center [271, 115] width 168 height 18
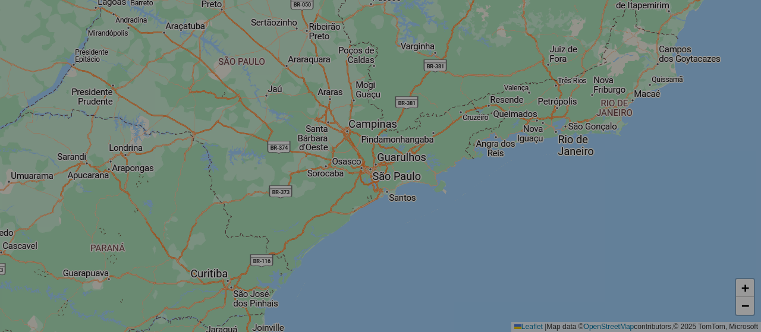
select select "*"
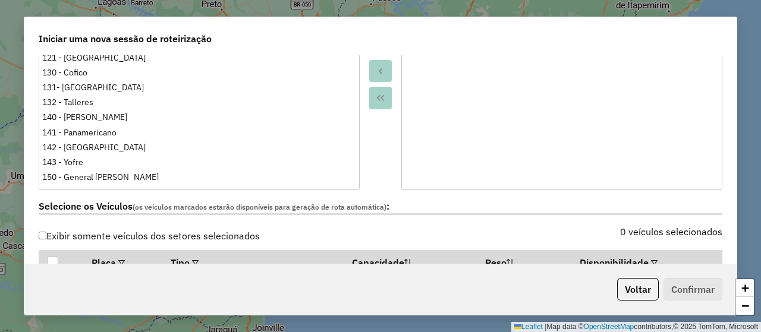
scroll to position [356, 0]
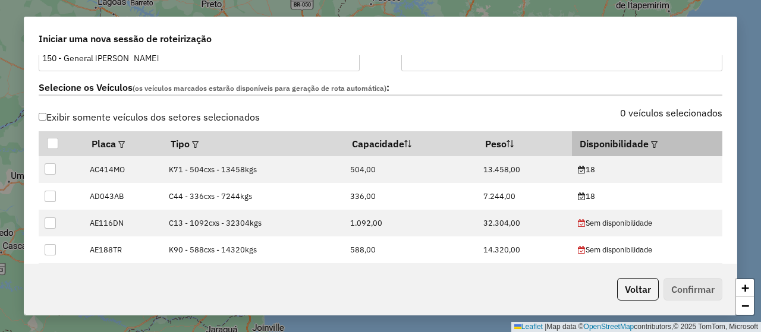
click at [651, 141] on em at bounding box center [654, 144] width 7 height 7
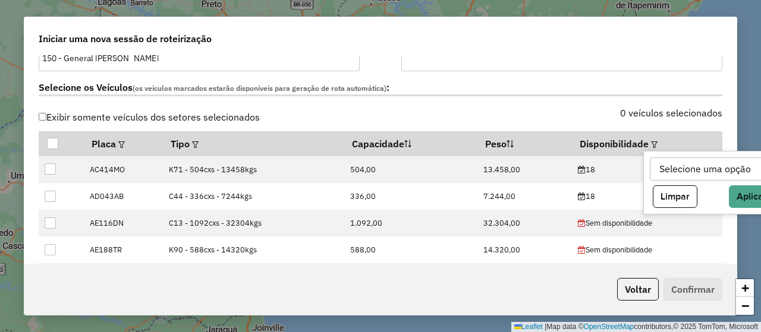
click at [660, 168] on div "Selecione uma opção" at bounding box center [705, 169] width 100 height 23
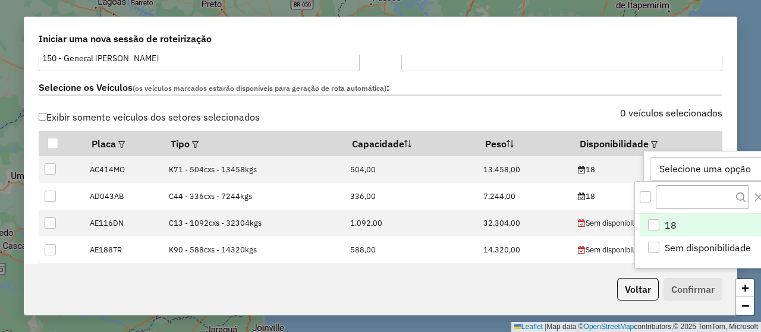
click at [681, 224] on li "18" at bounding box center [707, 225] width 137 height 23
click at [560, 106] on div "Selecione os Veículos (os veículos marcados estarão disponíveis para geração de…" at bounding box center [380, 89] width 698 height 37
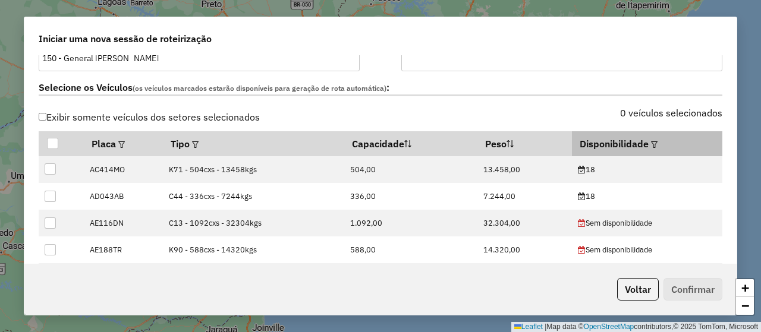
click at [651, 145] on em at bounding box center [654, 144] width 7 height 7
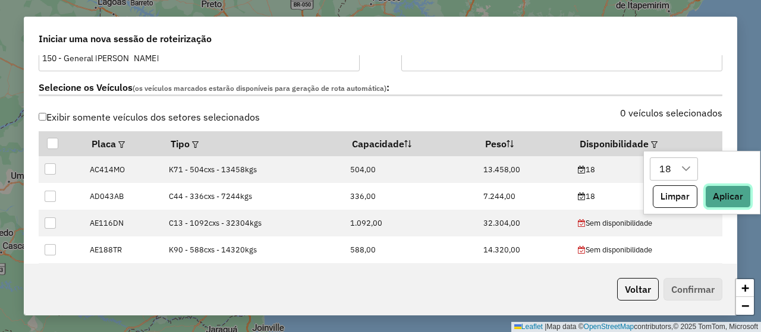
click at [714, 193] on button "Aplicar" at bounding box center [728, 196] width 46 height 23
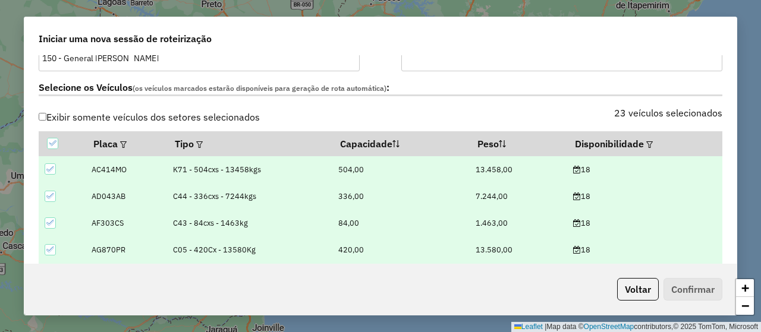
click at [587, 96] on div "Selecione os Veículos (os veículos marcados estarão disponíveis para geração de…" at bounding box center [380, 89] width 698 height 37
click at [582, 86] on label "Selecione os Veículos (os veículos marcados estarão disponíveis para geração de…" at bounding box center [380, 88] width 683 height 16
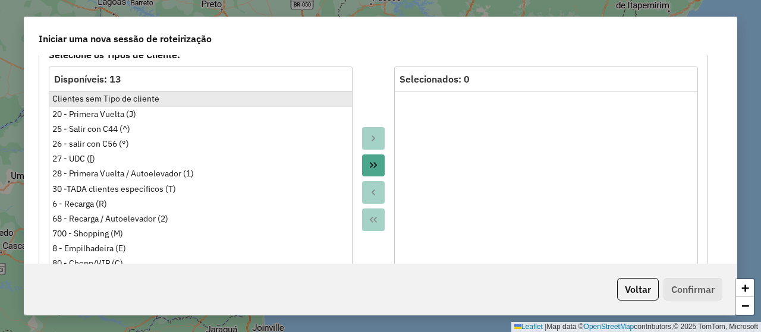
scroll to position [654, 0]
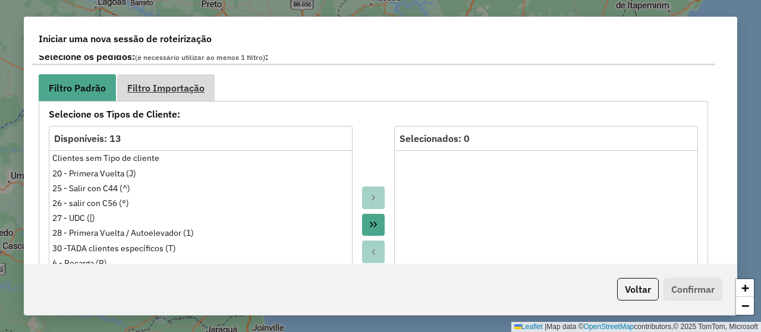
click at [182, 91] on span "Filtro Importação" at bounding box center [165, 88] width 77 height 10
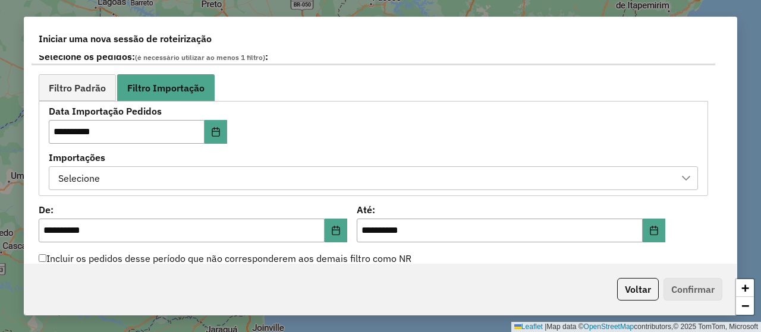
click at [241, 177] on div "Selecione" at bounding box center [364, 178] width 620 height 23
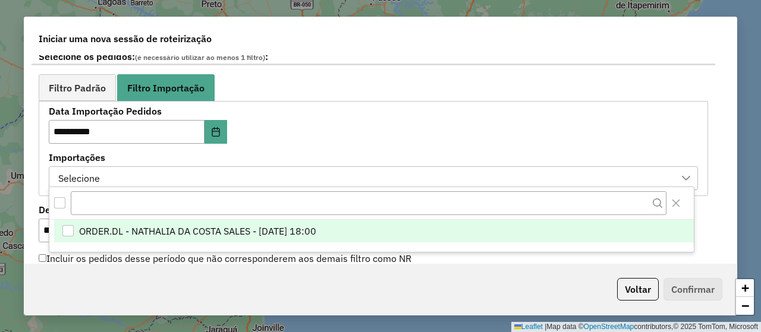
click at [316, 225] on span "ORDER.DL - NATHALIA DA COSTA SALES - [DATE] 18:00" at bounding box center [197, 231] width 237 height 14
click at [371, 147] on div "**********" at bounding box center [373, 148] width 649 height 83
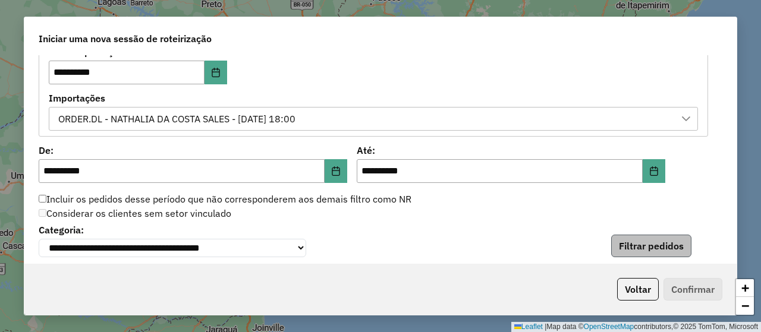
scroll to position [772, 0]
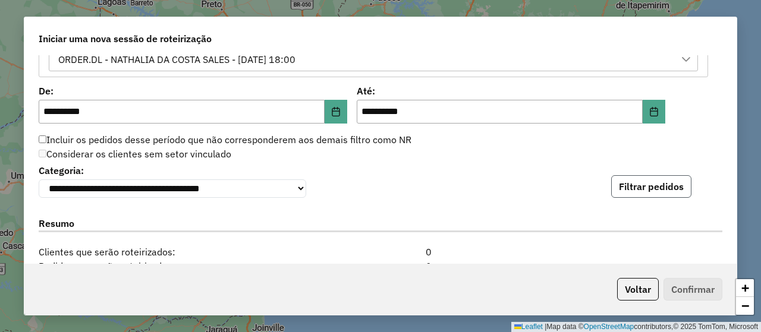
click at [647, 186] on button "Filtrar pedidos" at bounding box center [651, 186] width 80 height 23
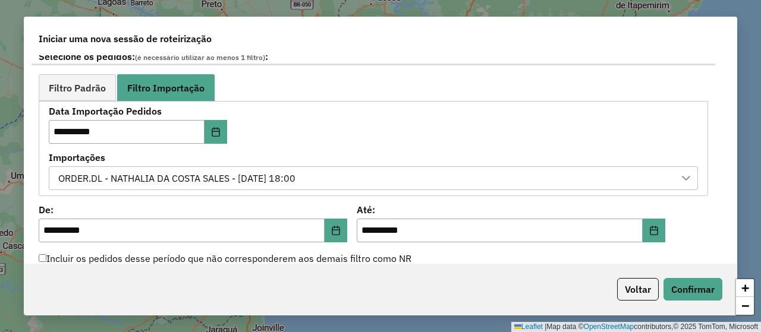
scroll to position [832, 0]
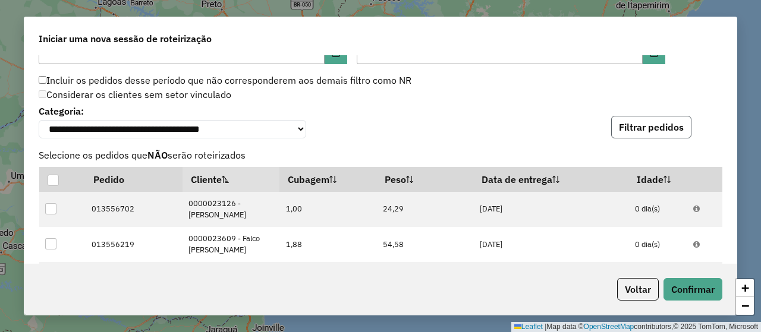
click at [646, 117] on button "Filtrar pedidos" at bounding box center [651, 127] width 80 height 23
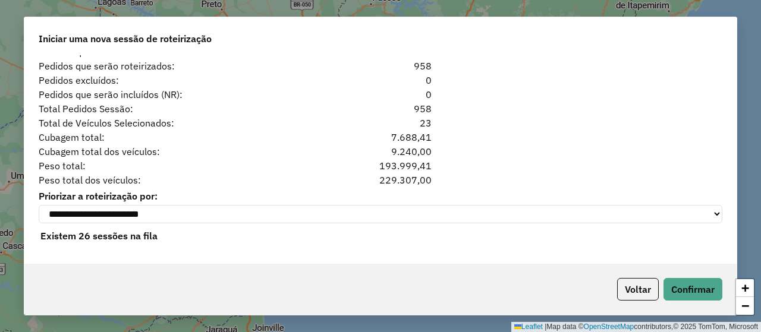
scroll to position [1159, 0]
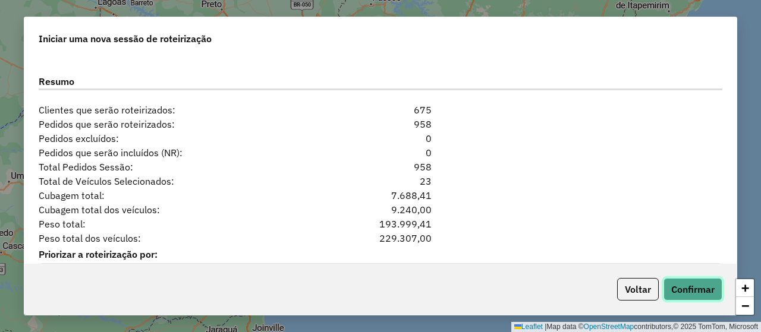
click at [696, 285] on button "Confirmar" at bounding box center [692, 289] width 59 height 23
